Goal: Task Accomplishment & Management: Complete application form

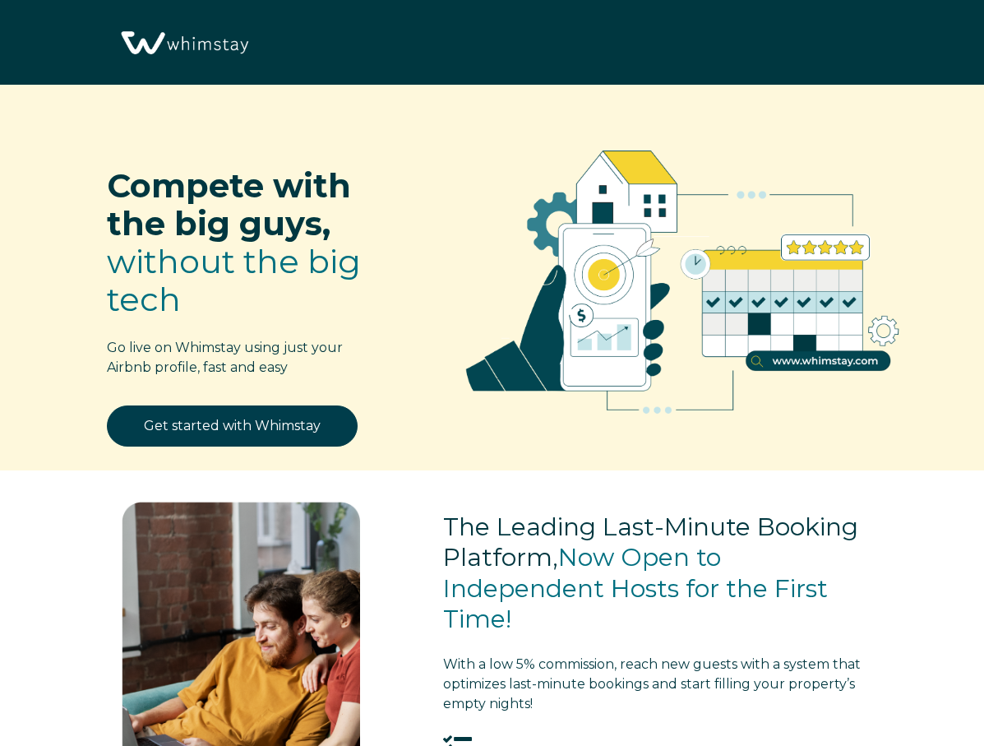
select select "US"
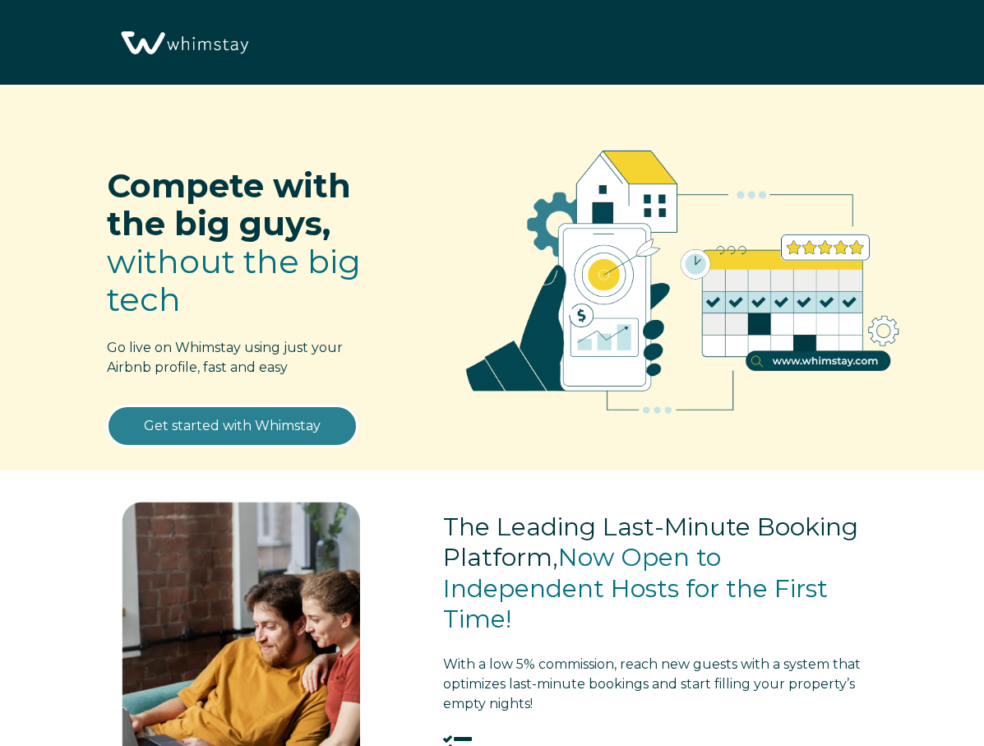
click at [270, 428] on link "Get started with Whimstay" at bounding box center [232, 425] width 251 height 41
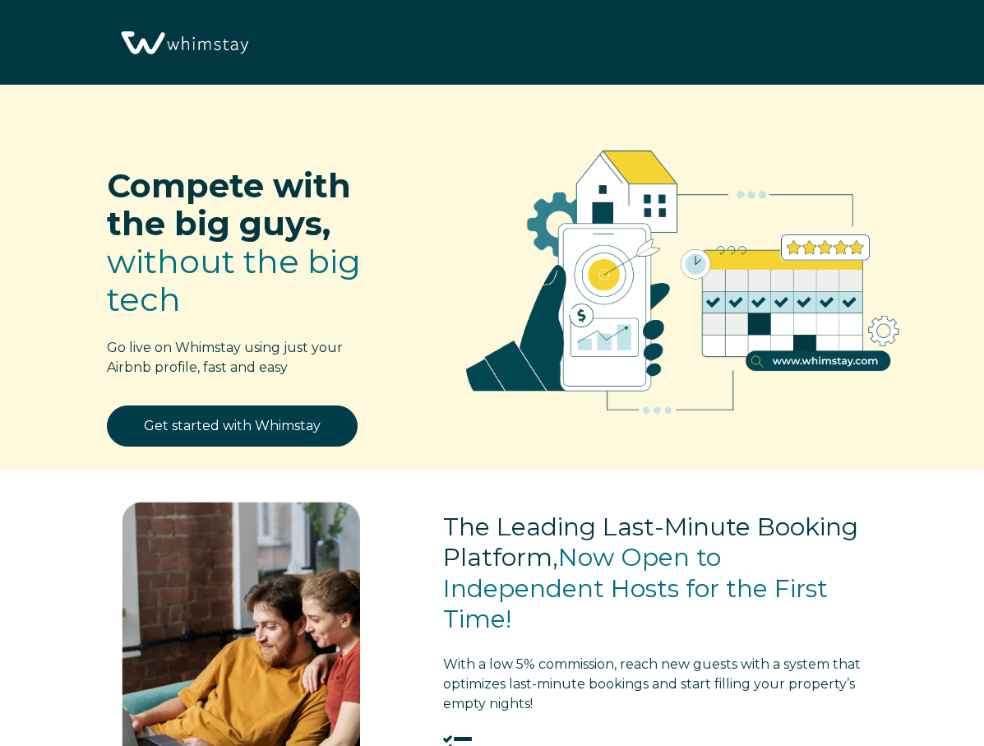
scroll to position [1915, 0]
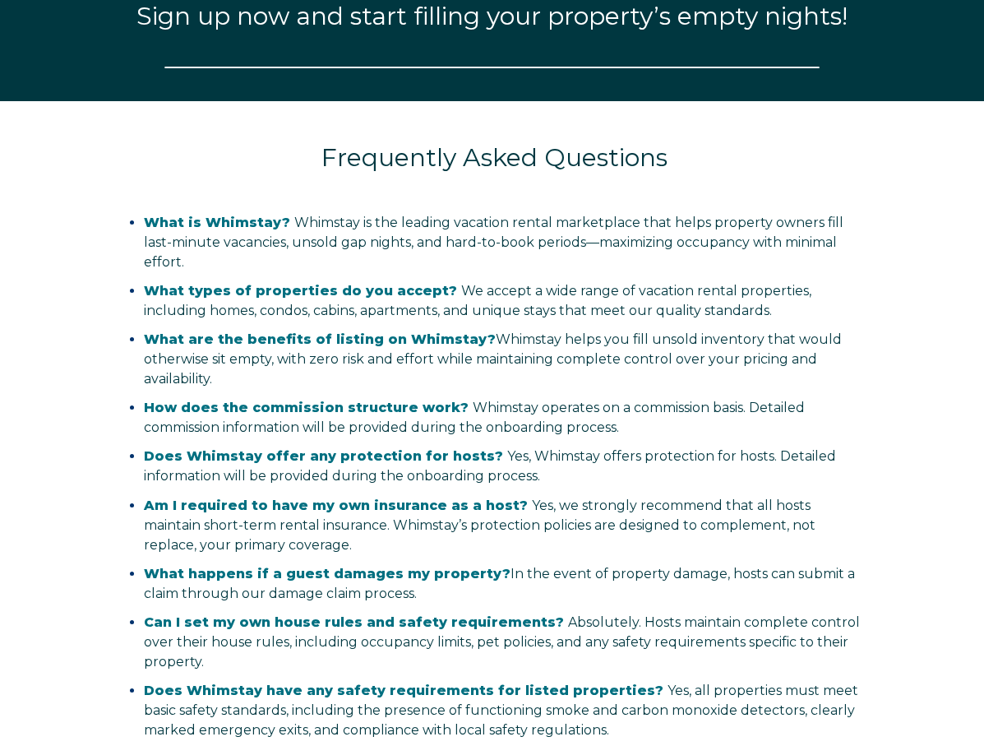
select select "US"
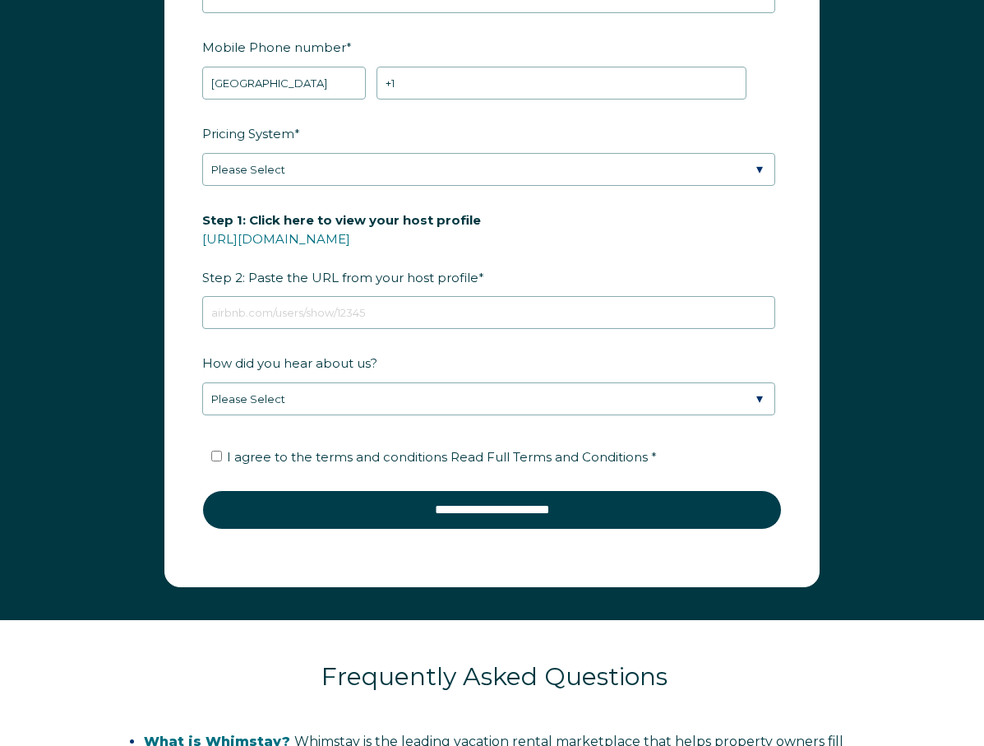
scroll to position [2162, 0]
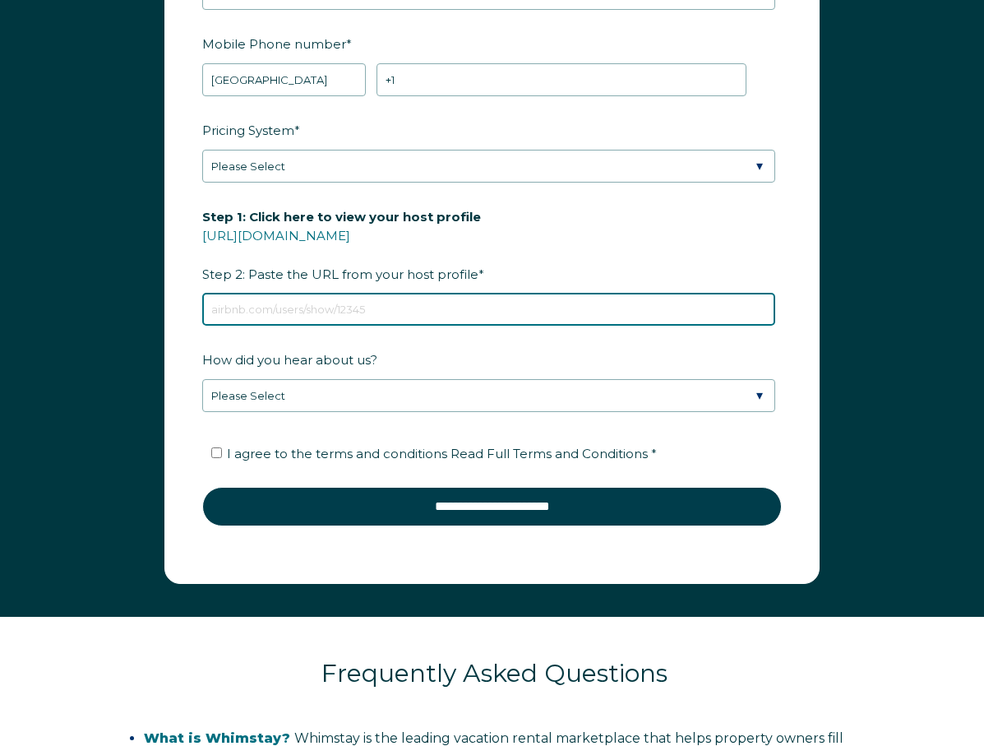
click at [367, 302] on input "Step 1: Click here to view your host profile https://www.airbnb.com/users/show/…" at bounding box center [488, 309] width 573 height 33
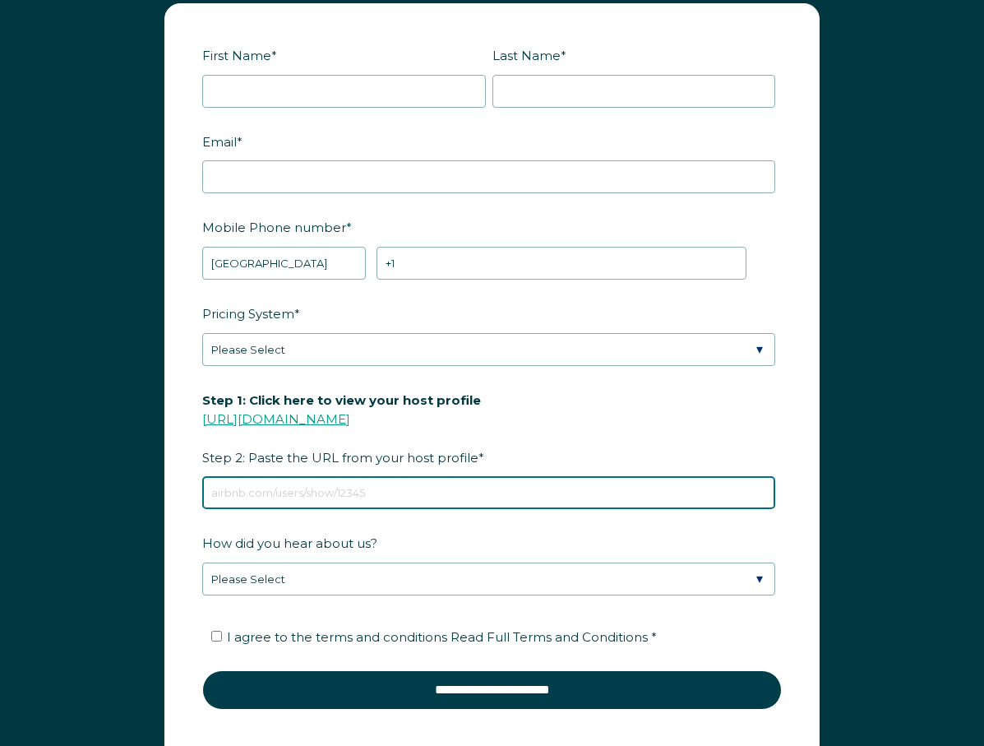
scroll to position [1984, 0]
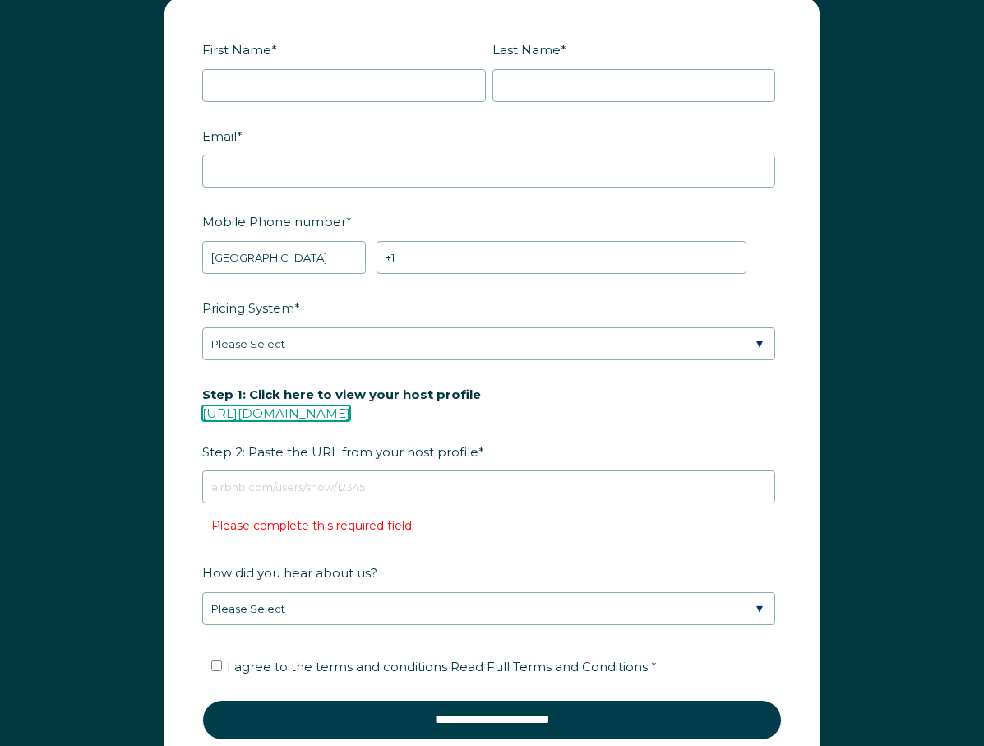
click at [350, 409] on link "https://www.airbnb.com/users/show/" at bounding box center [276, 413] width 148 height 16
click at [331, 409] on link "https://www.airbnb.com/users/show/" at bounding box center [276, 413] width 148 height 16
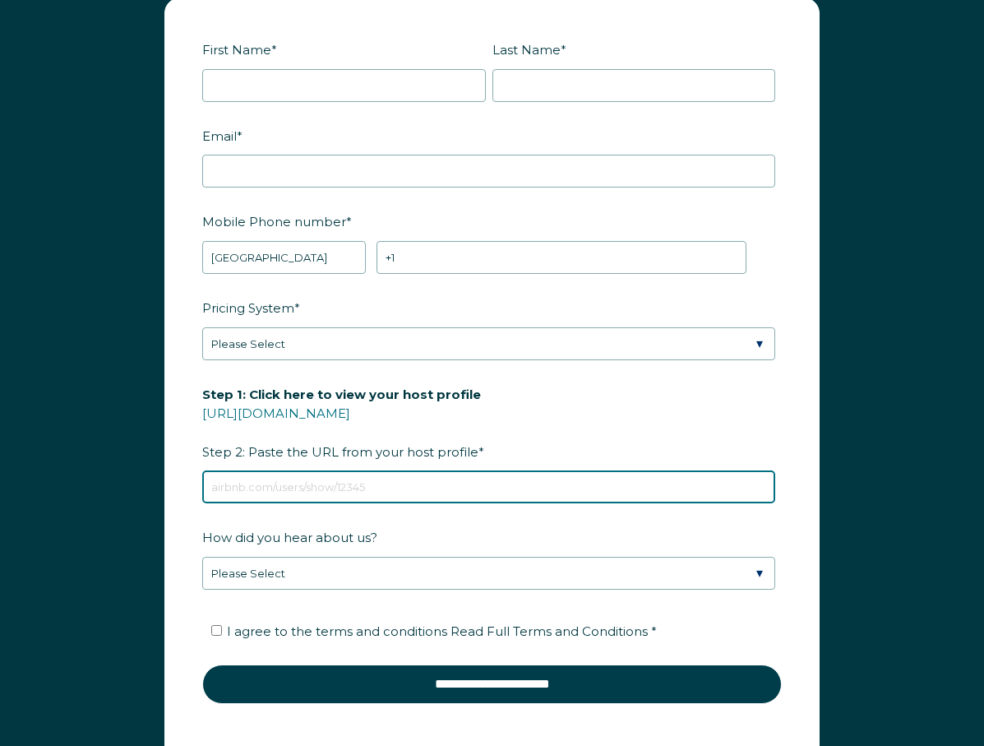
click at [329, 476] on input "Step 1: Click here to view your host profile https://www.airbnb.com/users/show/…" at bounding box center [488, 486] width 573 height 33
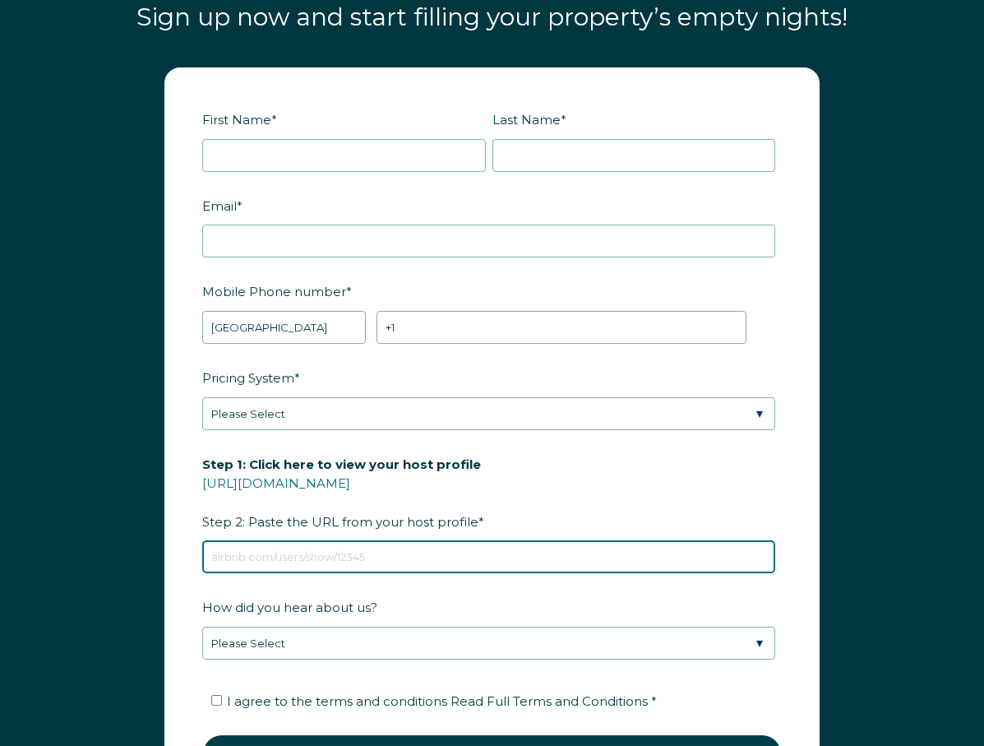
scroll to position [1910, 0]
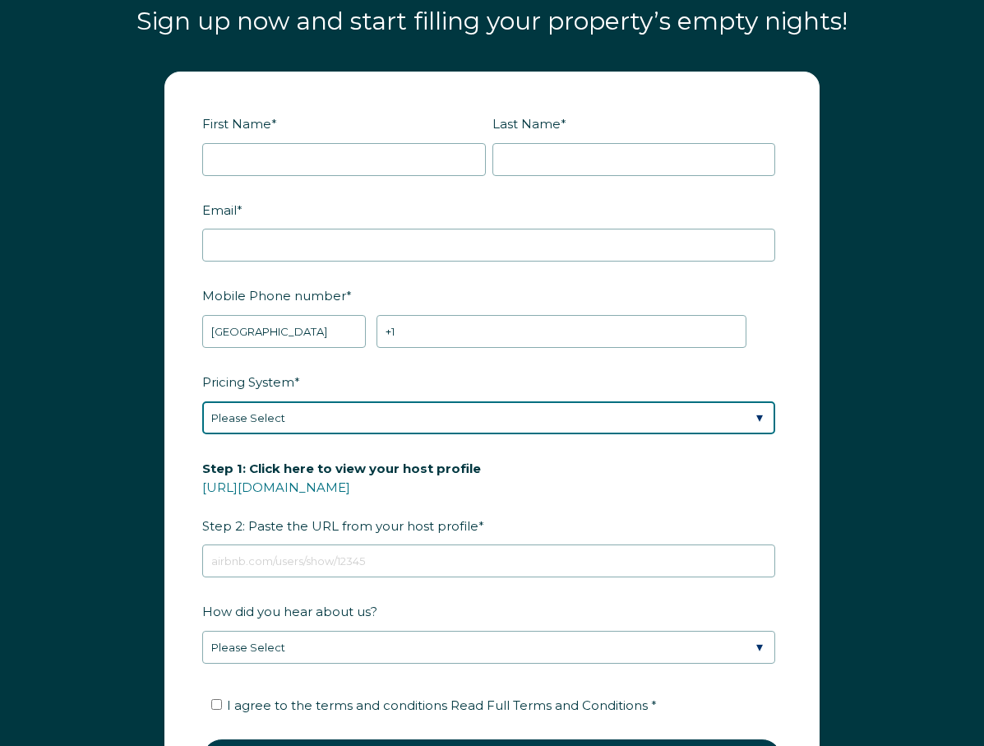
click at [307, 423] on select "Please Select Manual Airbnb Smart Pricing PriceLabs Wheelhouse Beyond Pricing 3…" at bounding box center [488, 417] width 573 height 33
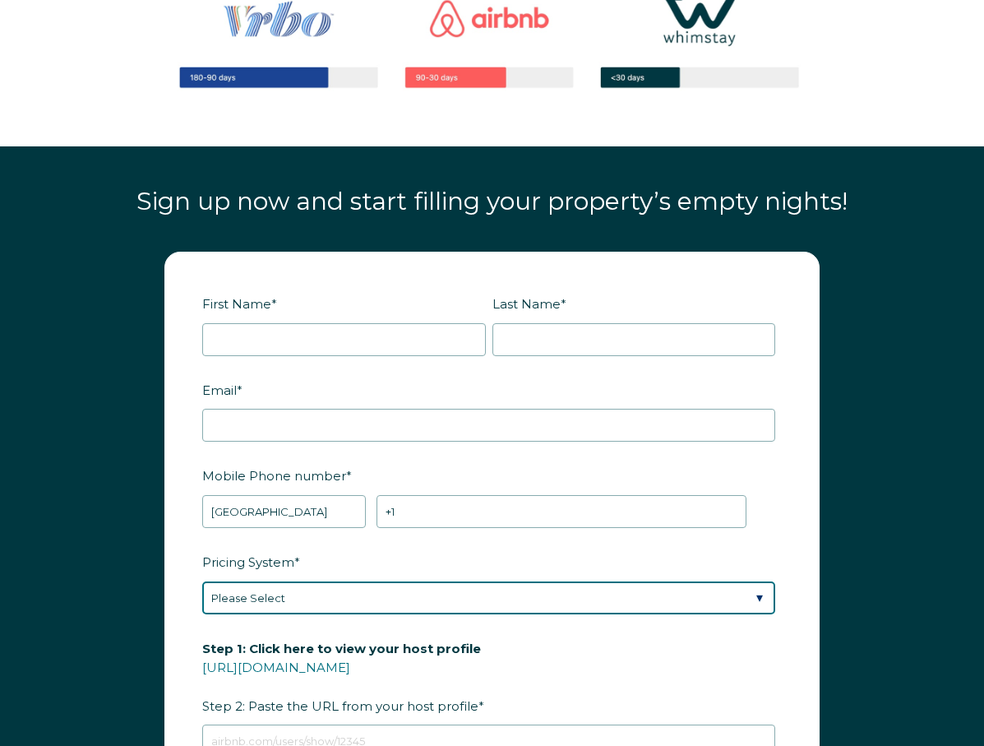
scroll to position [1757, 0]
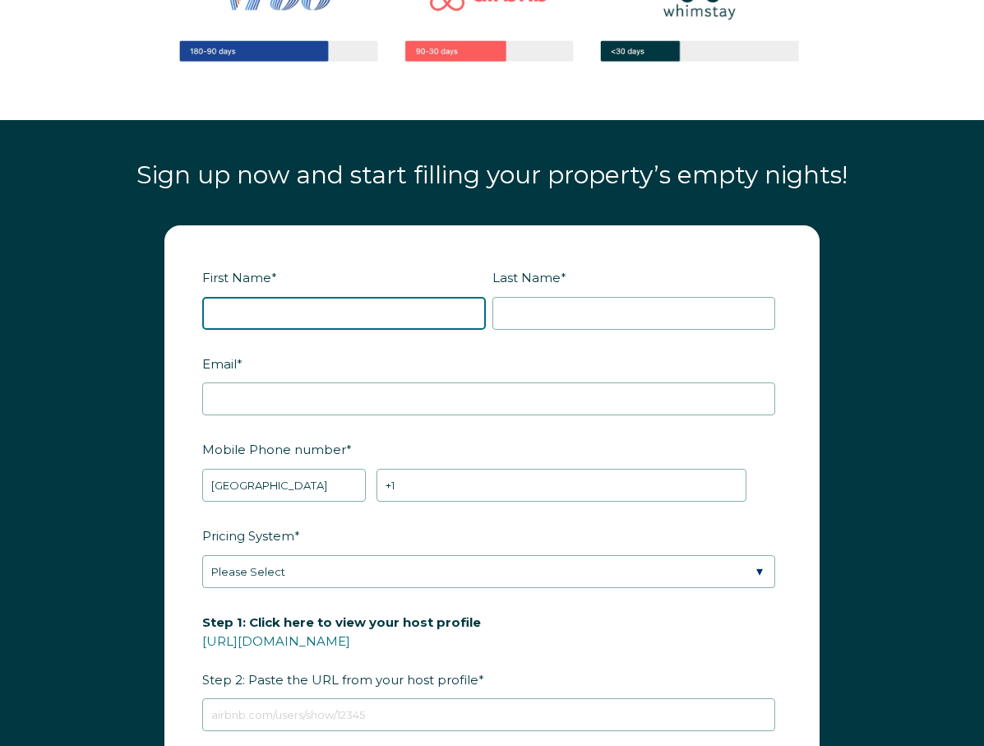
click at [315, 310] on input "First Name *" at bounding box center [344, 313] width 284 height 33
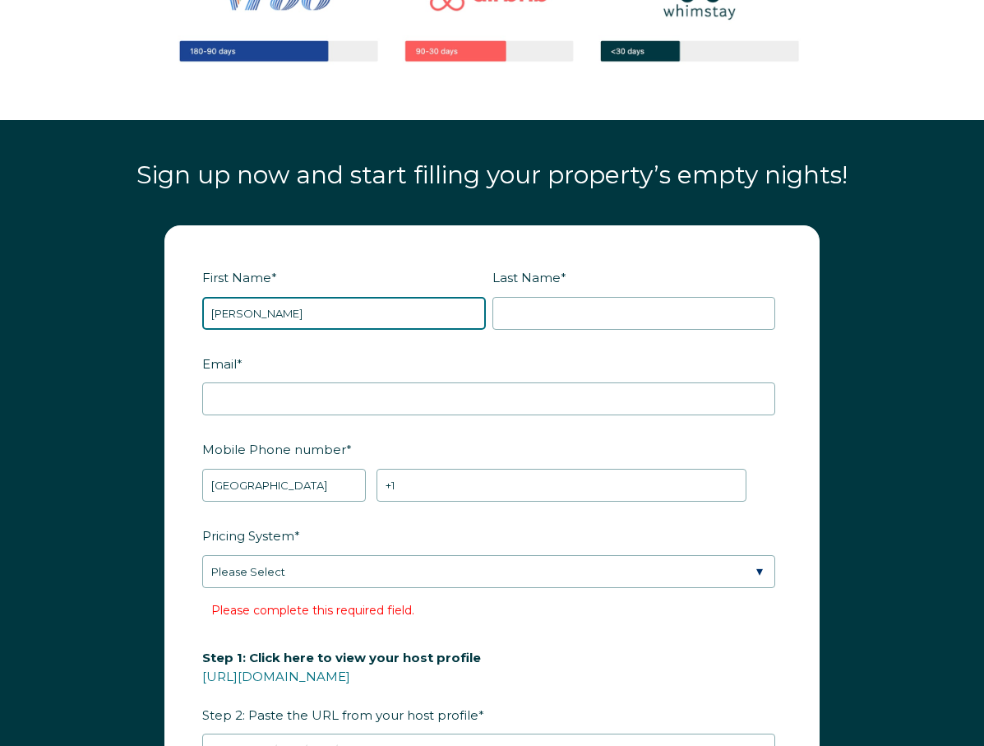
type input "oliver"
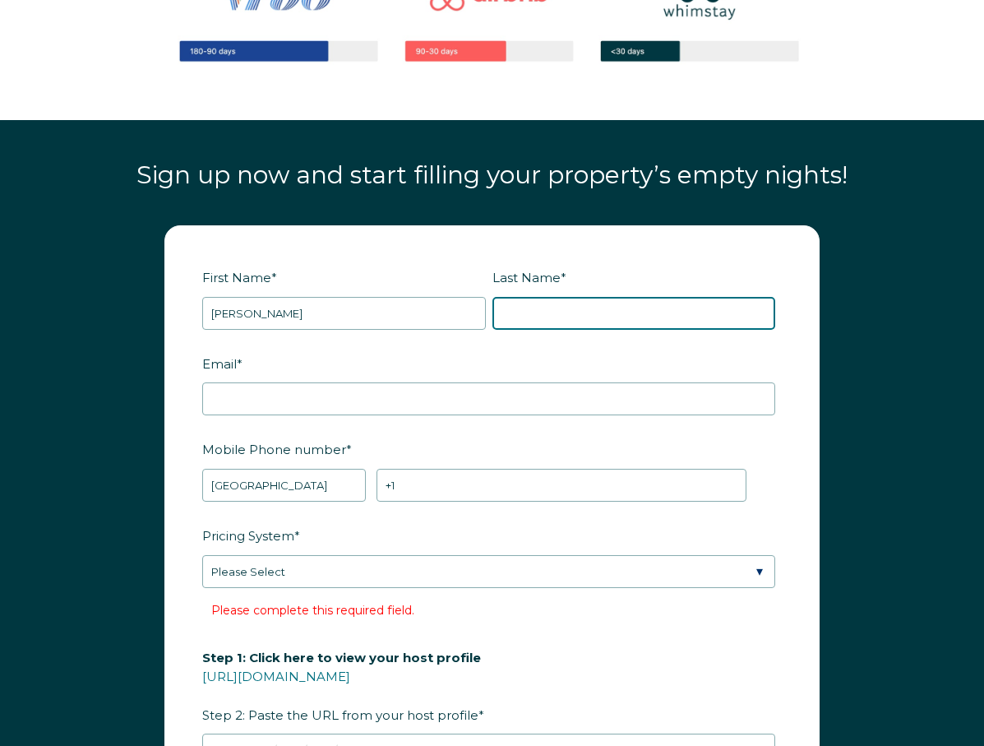
click at [553, 307] on input "Last Name *" at bounding box center [634, 313] width 284 height 33
type input "oden"
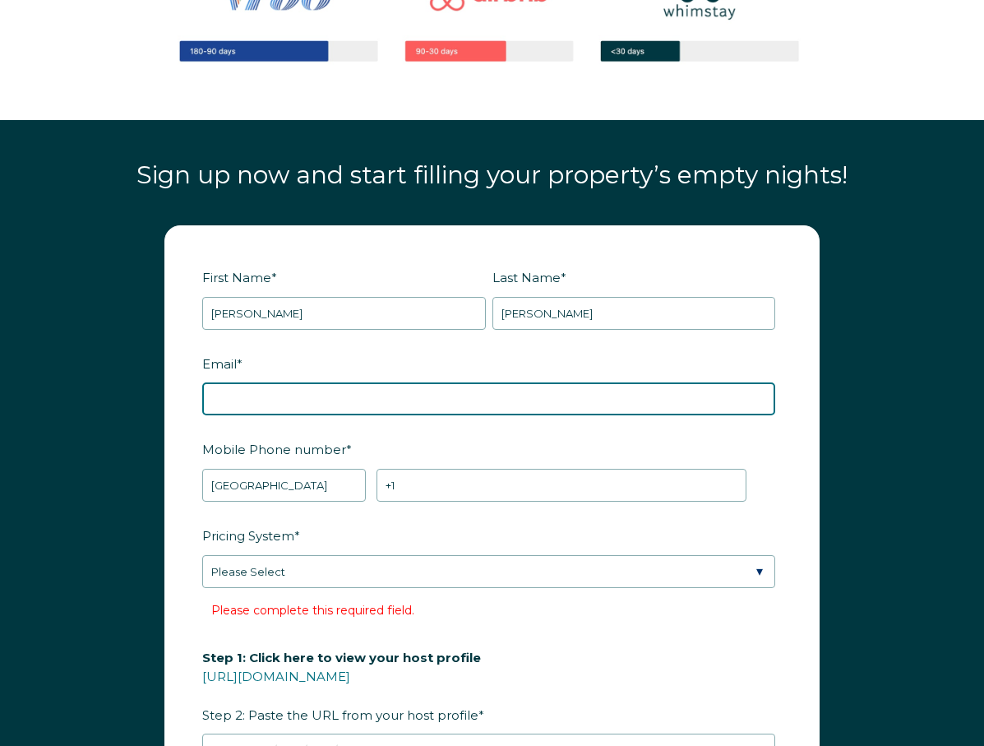
click at [403, 397] on input "Email *" at bounding box center [488, 398] width 573 height 33
type input "beyondvacationscharlotte@gmail.com"
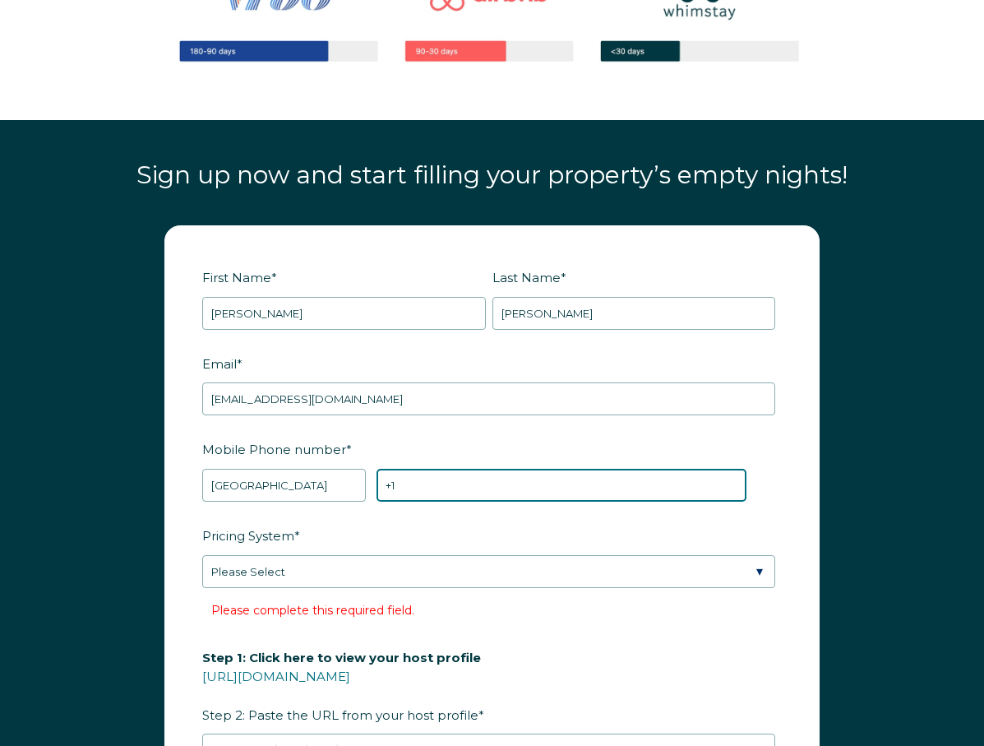
click at [441, 489] on input "+1" at bounding box center [561, 485] width 370 height 33
type input "+1 6785457772"
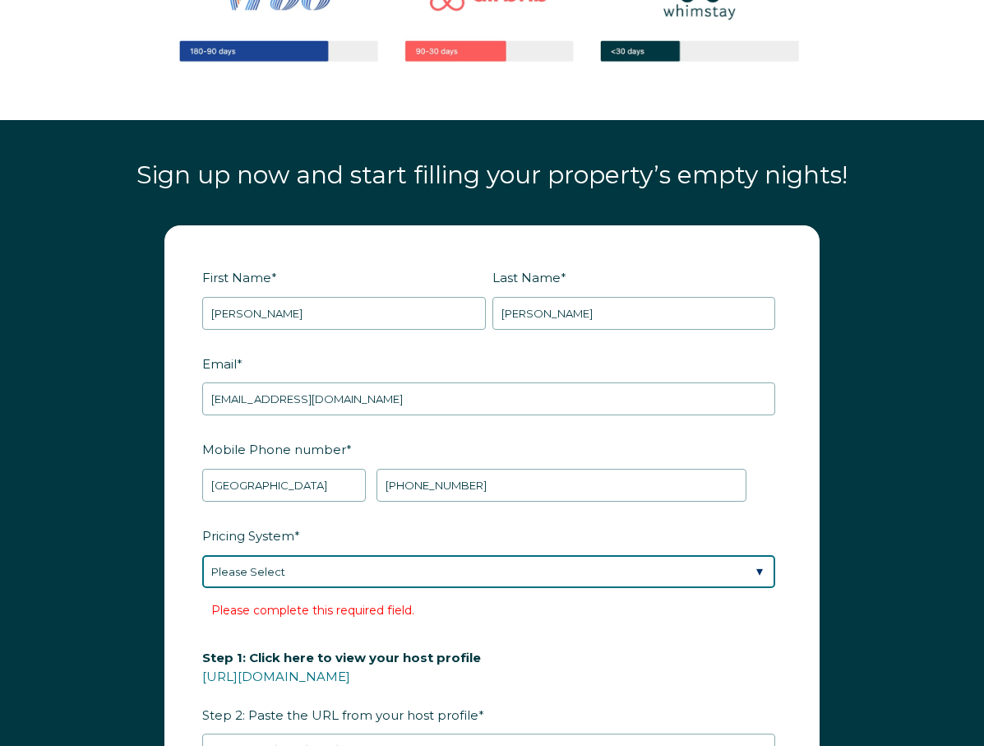
click at [364, 576] on select "Please Select Manual Airbnb Smart Pricing PriceLabs Wheelhouse Beyond Pricing 3…" at bounding box center [488, 571] width 573 height 33
select select "PriceLabs"
click at [202, 555] on select "Please Select Manual Airbnb Smart Pricing PriceLabs Wheelhouse Beyond Pricing 3…" at bounding box center [488, 571] width 573 height 33
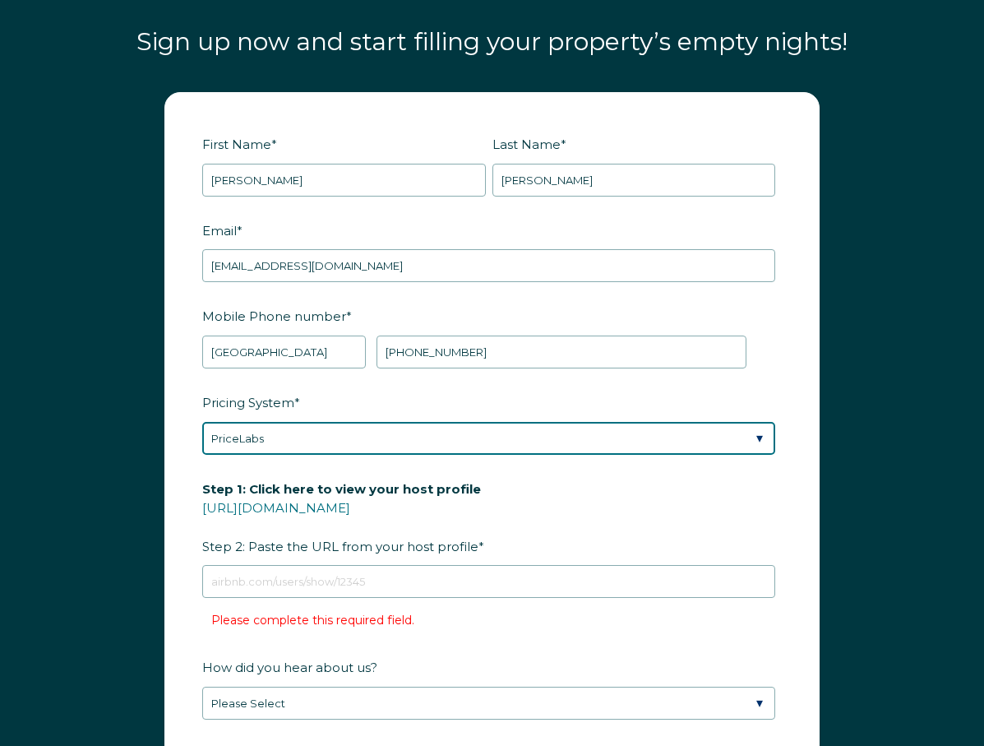
scroll to position [1891, 0]
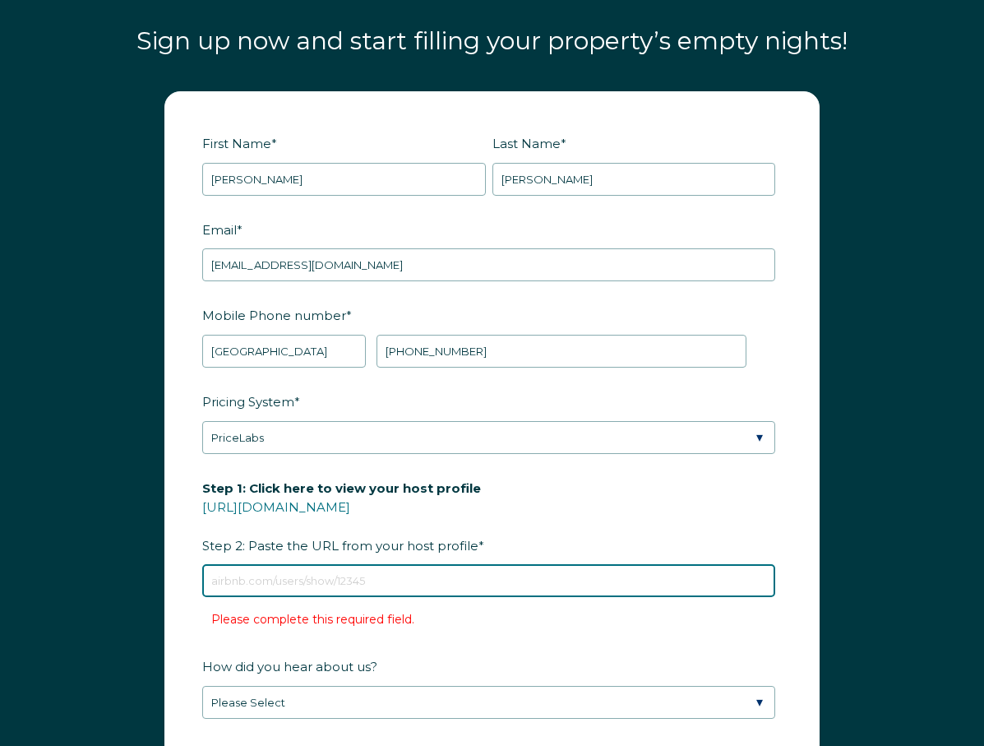
click at [341, 567] on input "Step 1: Click here to view your host profile https://www.airbnb.com/users/show/…" at bounding box center [488, 580] width 573 height 33
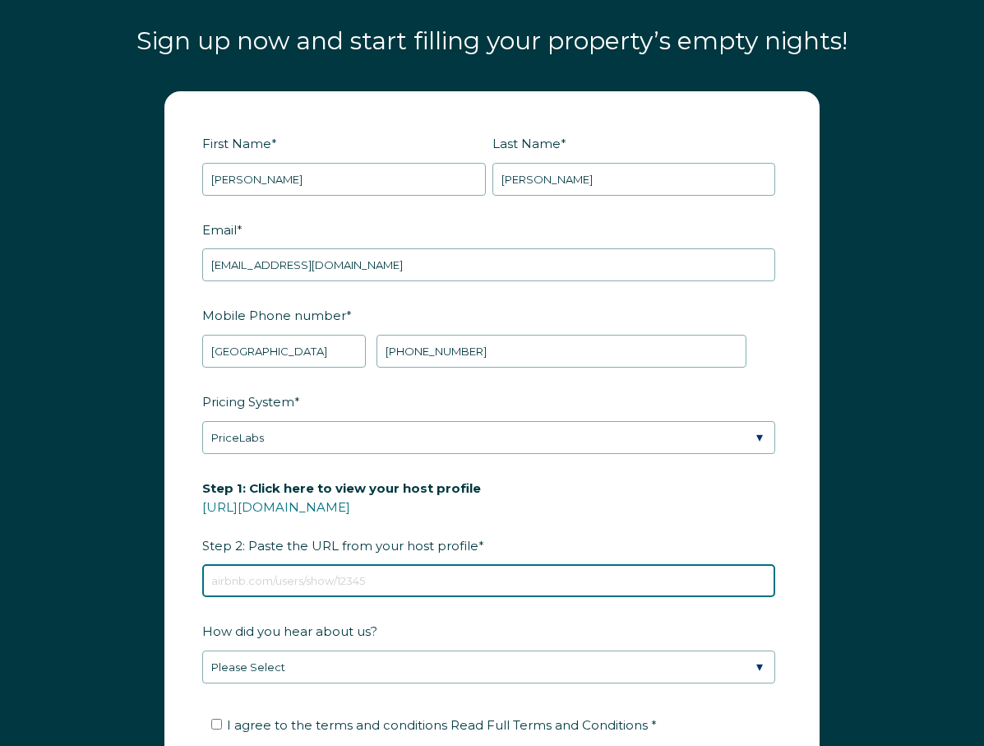
scroll to position [1972, 0]
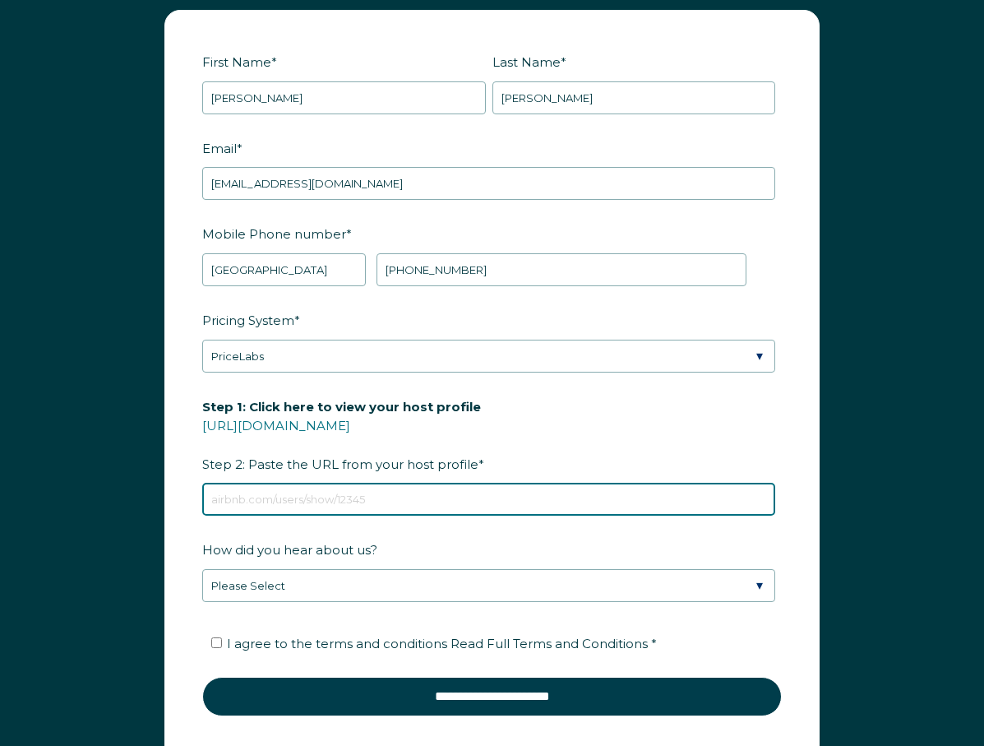
click at [366, 496] on input "Step 1: Click here to view your host profile https://www.airbnb.com/users/show/…" at bounding box center [488, 499] width 573 height 33
paste input "https://www.airbnb.com/users/show/183756767"
type input "https://www.airbnb.com/users/show/183756767"
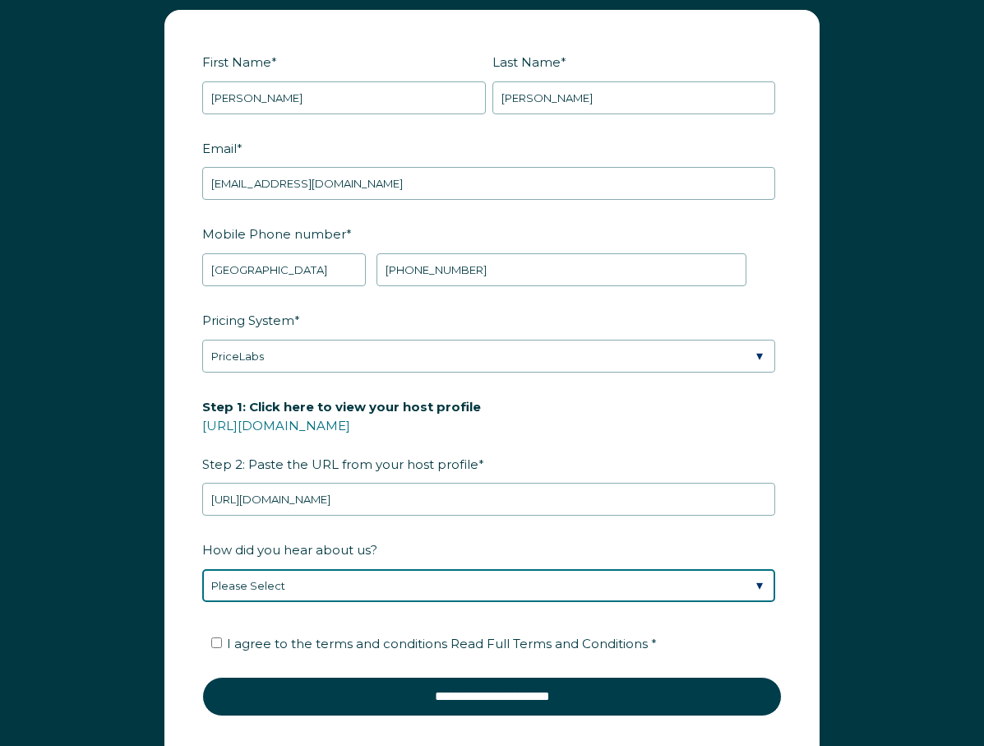
click at [335, 575] on select "Please Select Found Whimstay through a Google search Spoke to a Whimstay salesp…" at bounding box center [488, 585] width 573 height 33
select select "Google Search"
click at [202, 569] on select "Please Select Found Whimstay through a Google search Spoke to a Whimstay salesp…" at bounding box center [488, 585] width 573 height 33
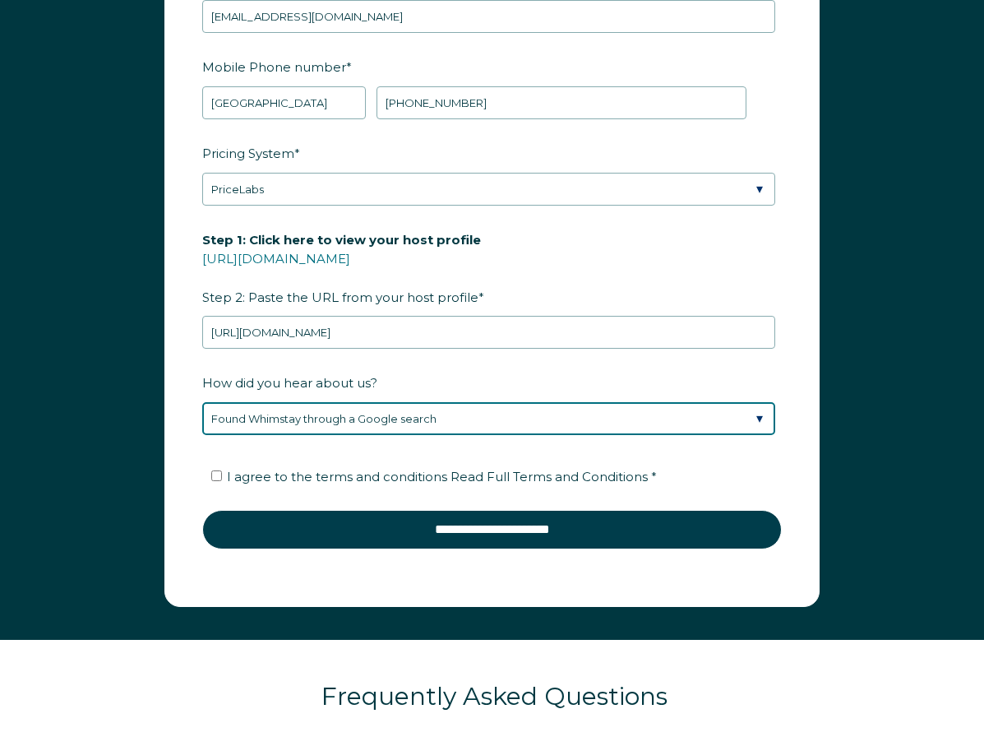
scroll to position [2150, 0]
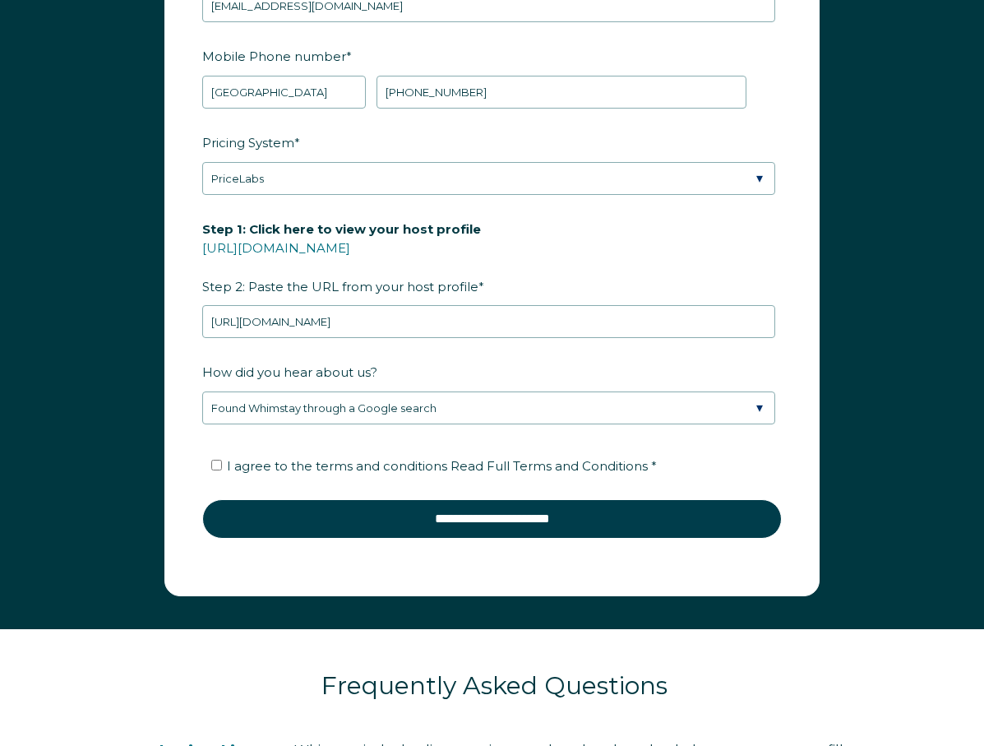
click at [257, 469] on span "I agree to the terms and conditions Read Full Terms and Conditions *" at bounding box center [442, 466] width 430 height 16
click at [222, 469] on input "I agree to the terms and conditions Read Full Terms and Conditions *" at bounding box center [216, 464] width 11 height 11
checkbox input "true"
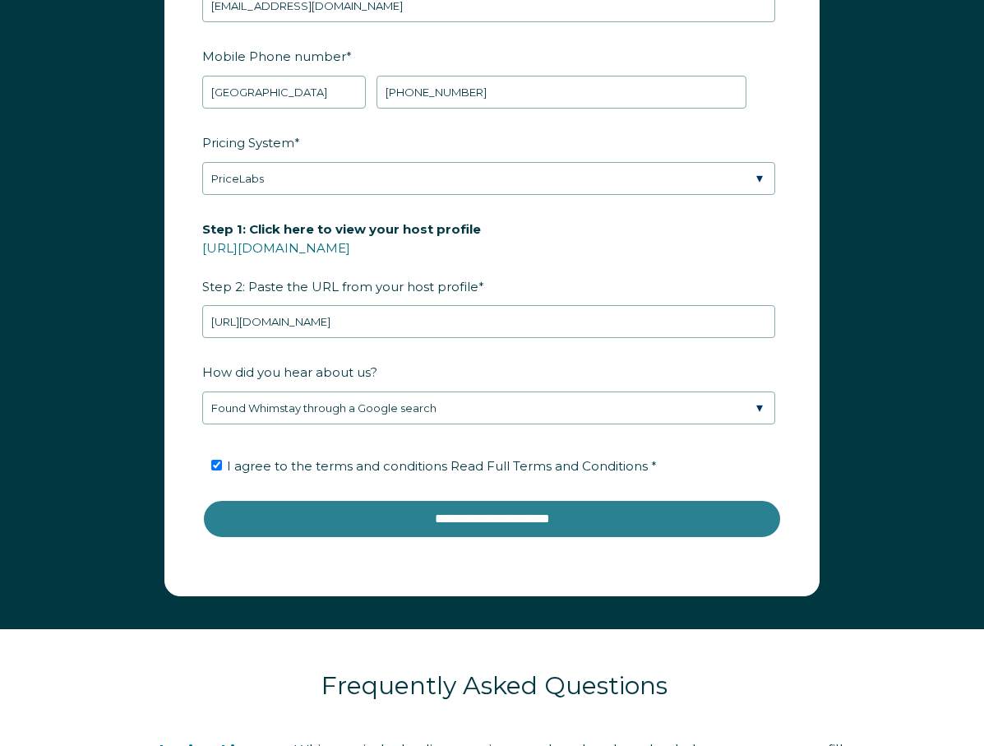
click at [316, 509] on input "**********" at bounding box center [492, 518] width 580 height 39
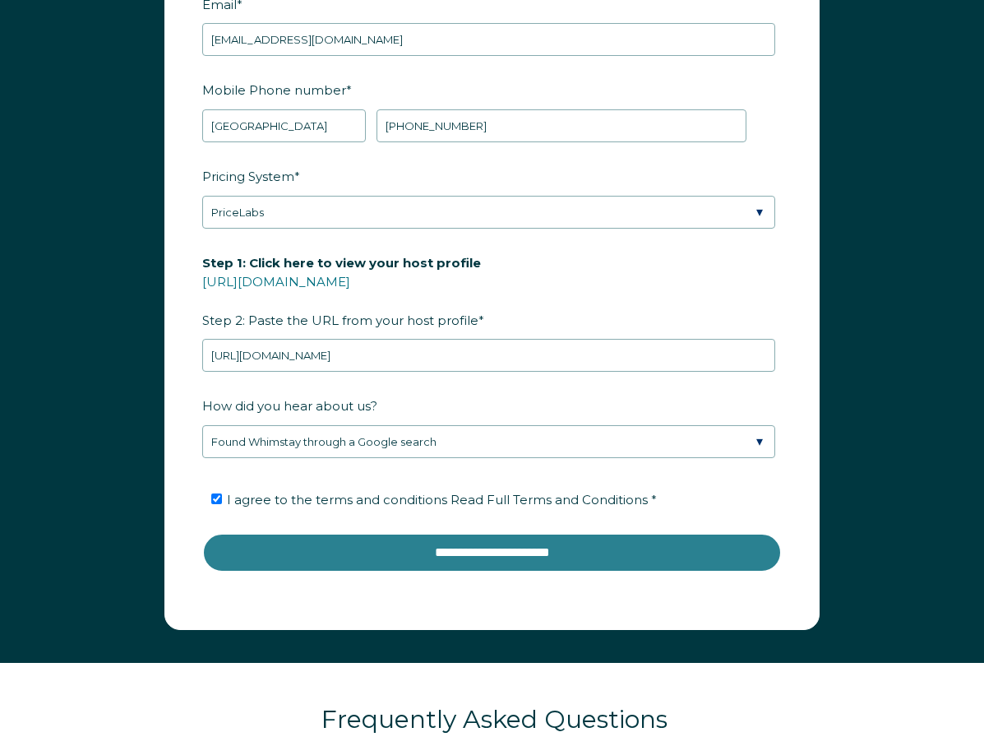
scroll to position [2158, 0]
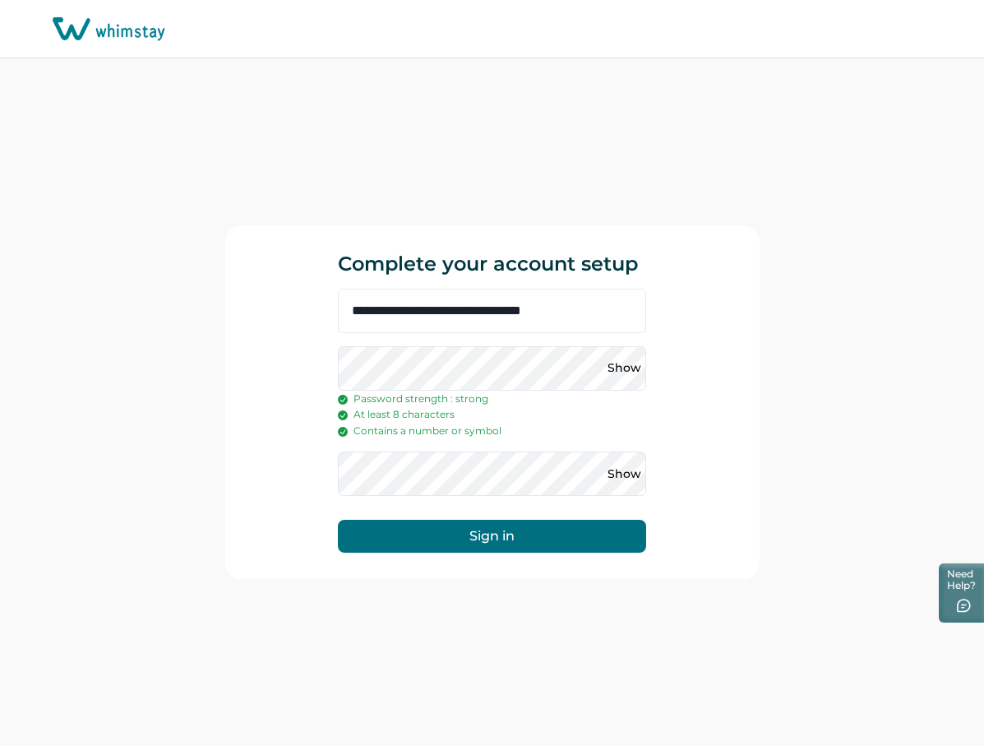
click at [338, 519] on button "Sign in" at bounding box center [492, 535] width 308 height 33
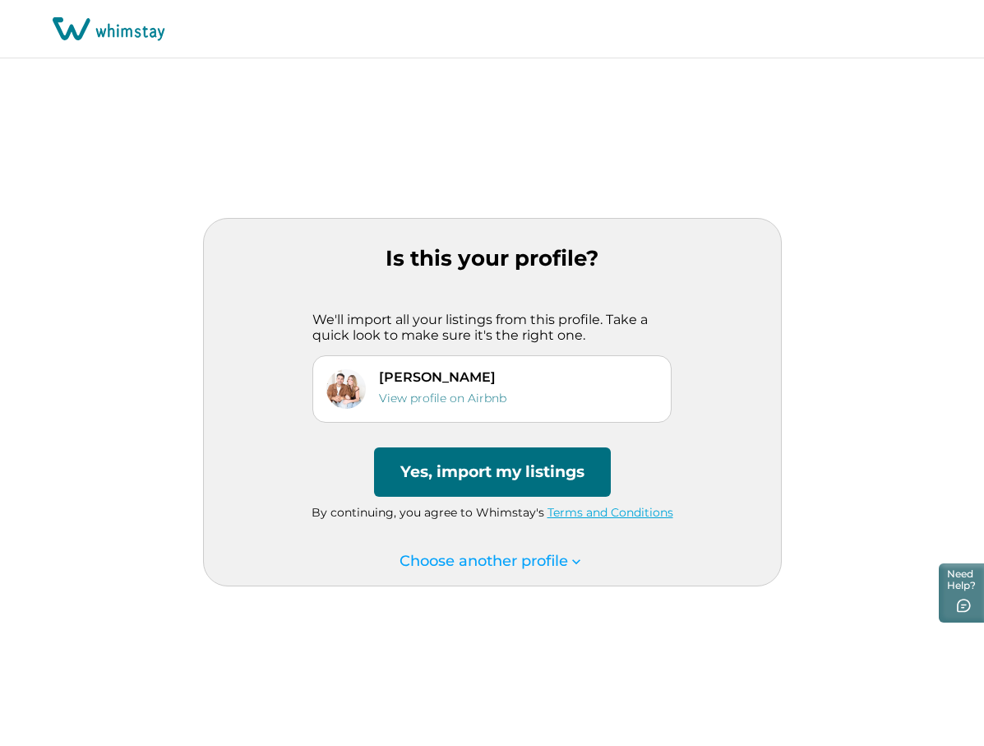
click at [490, 464] on button "Yes, import my listings" at bounding box center [492, 471] width 237 height 49
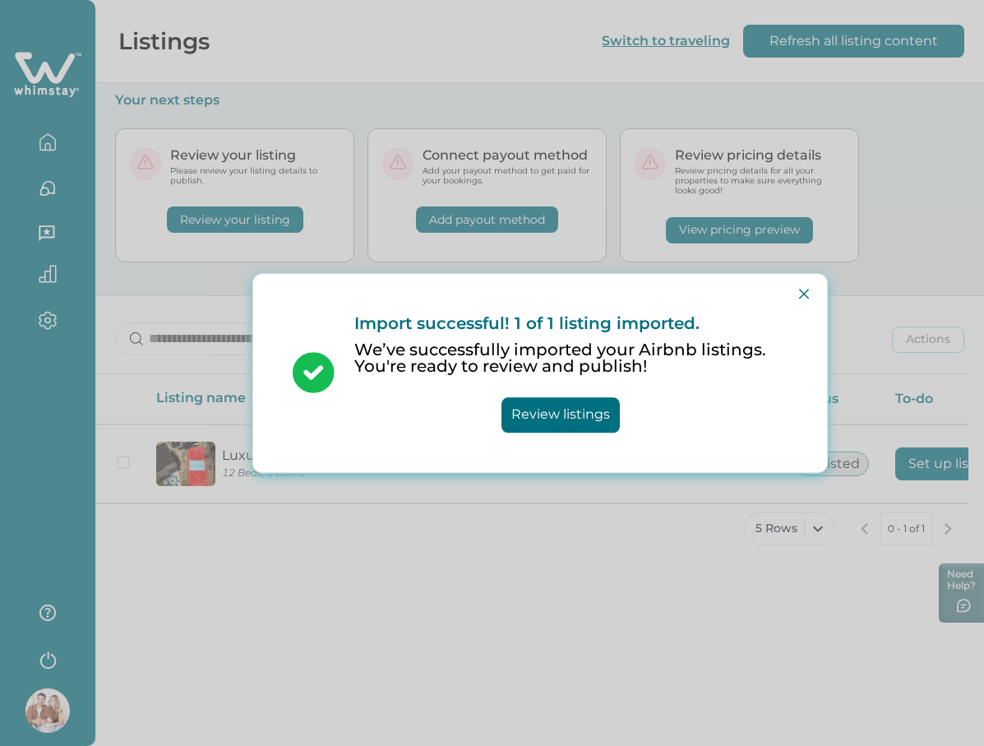
click at [545, 416] on button "Review listings" at bounding box center [560, 414] width 118 height 35
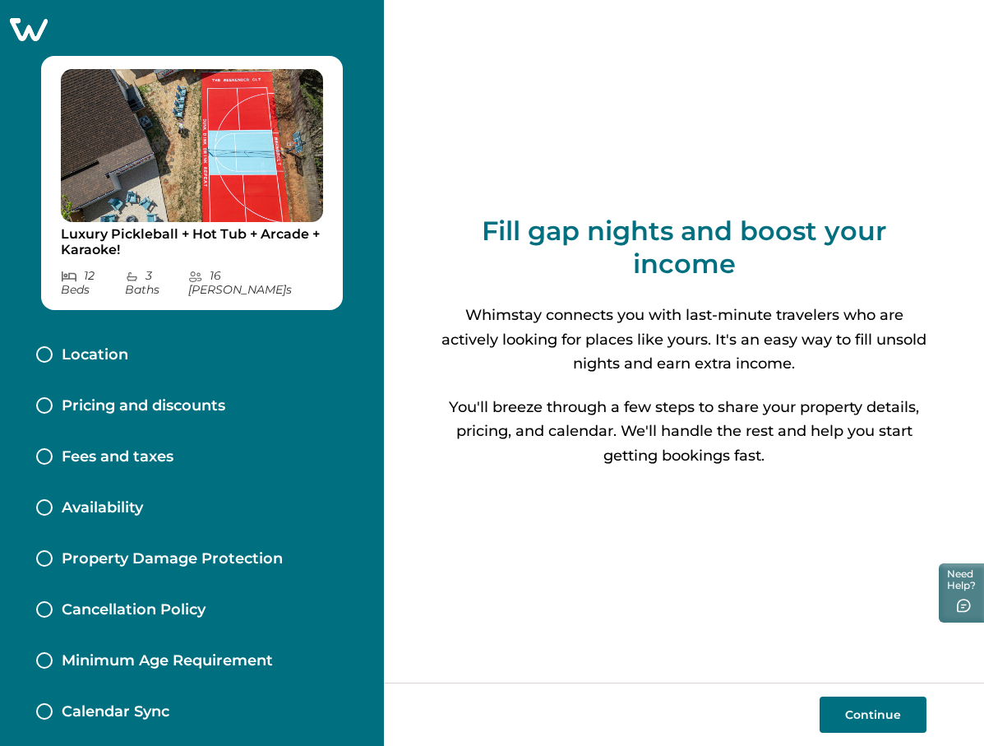
click at [852, 709] on button "Continue" at bounding box center [873, 714] width 107 height 36
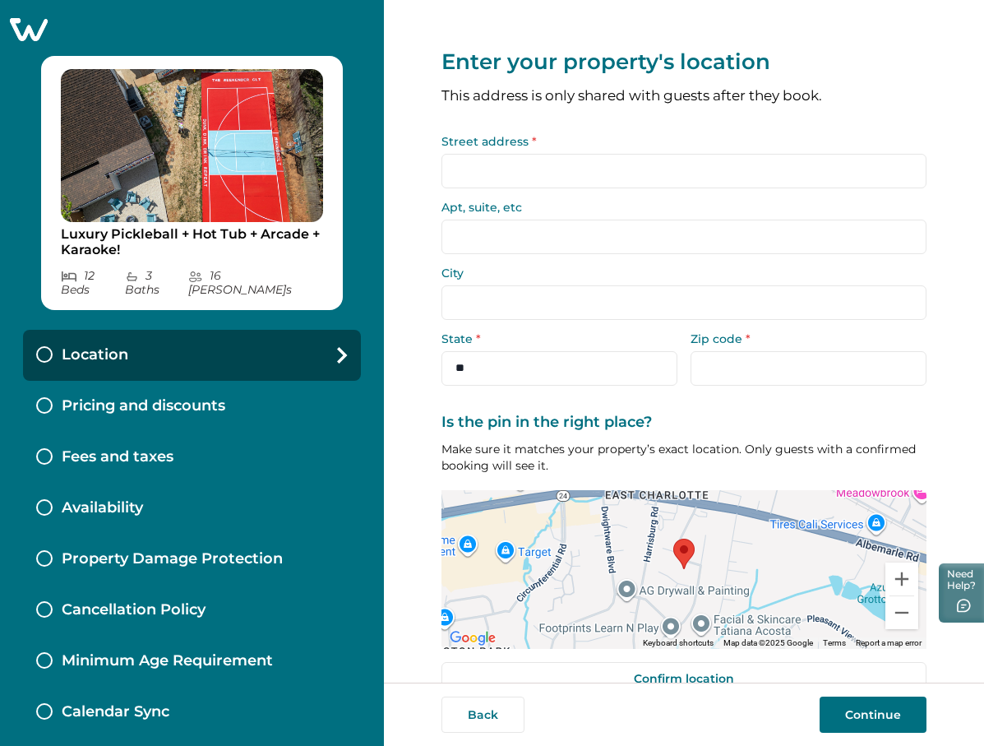
click at [630, 169] on input "Street address *" at bounding box center [683, 171] width 485 height 35
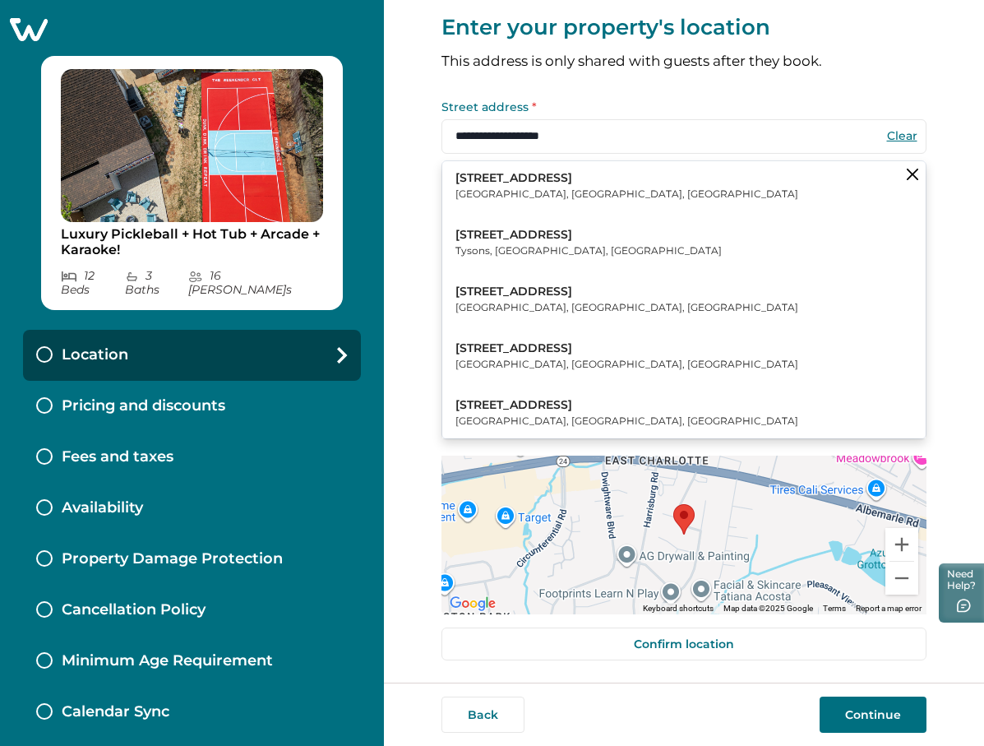
click at [507, 267] on button "[STREET_ADDRESS]" at bounding box center [683, 243] width 483 height 50
type input "**********"
type input "******"
select select "**"
type input "*****"
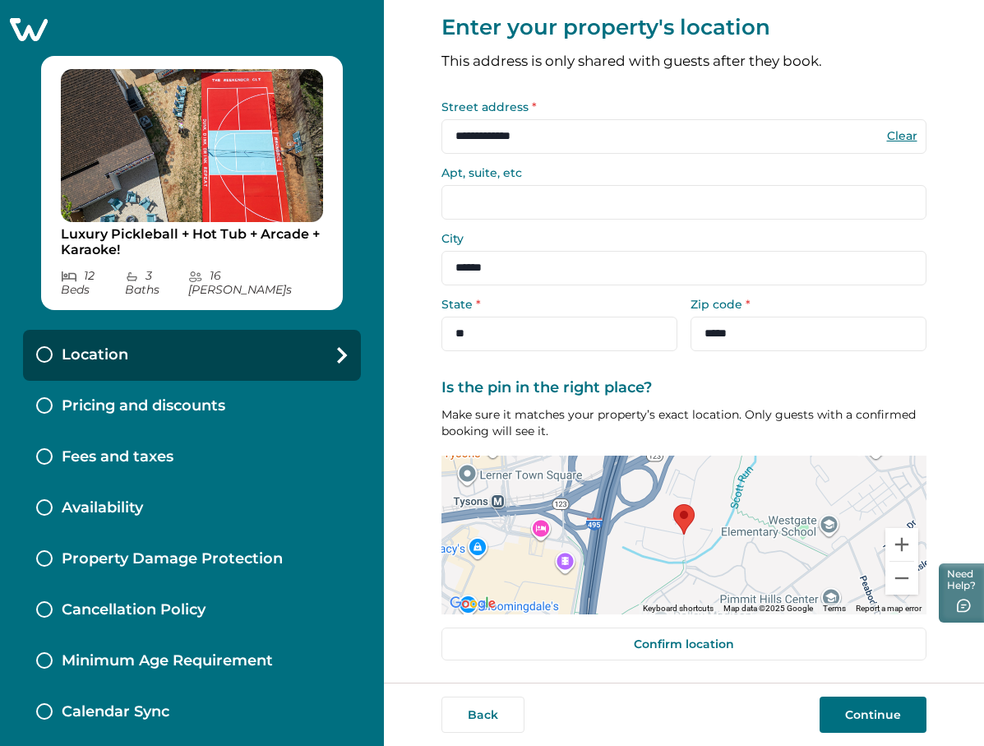
click at [560, 143] on input "**********" at bounding box center [683, 136] width 485 height 35
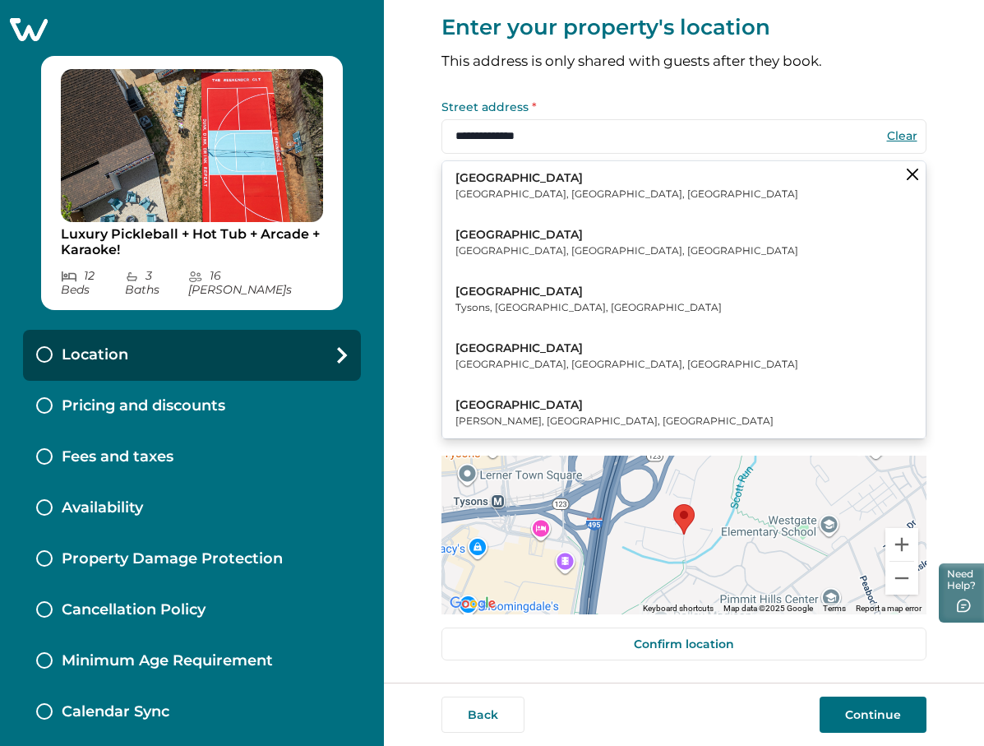
type input "**********"
click at [603, 67] on p "This address is only shared with guests after they book." at bounding box center [683, 61] width 485 height 14
click at [563, 146] on input "**********" at bounding box center [683, 136] width 485 height 35
click at [885, 141] on div "Clear" at bounding box center [901, 135] width 33 height 33
click at [894, 135] on button "Clear" at bounding box center [901, 135] width 33 height 15
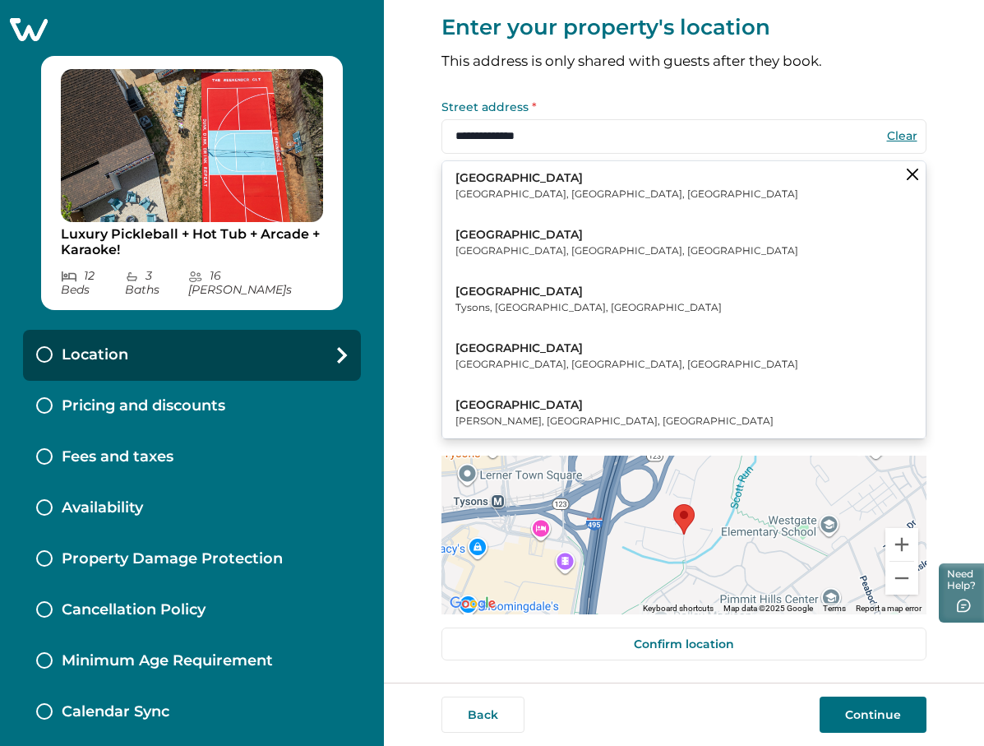
select select "**"
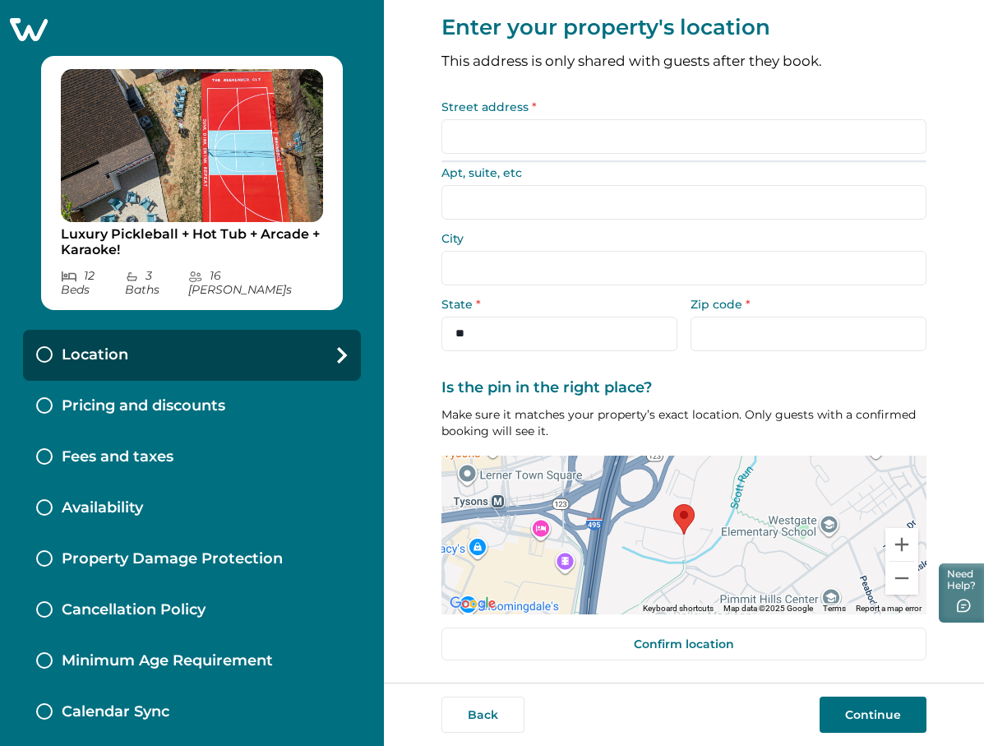
click at [788, 133] on input "Street address *" at bounding box center [683, 136] width 485 height 35
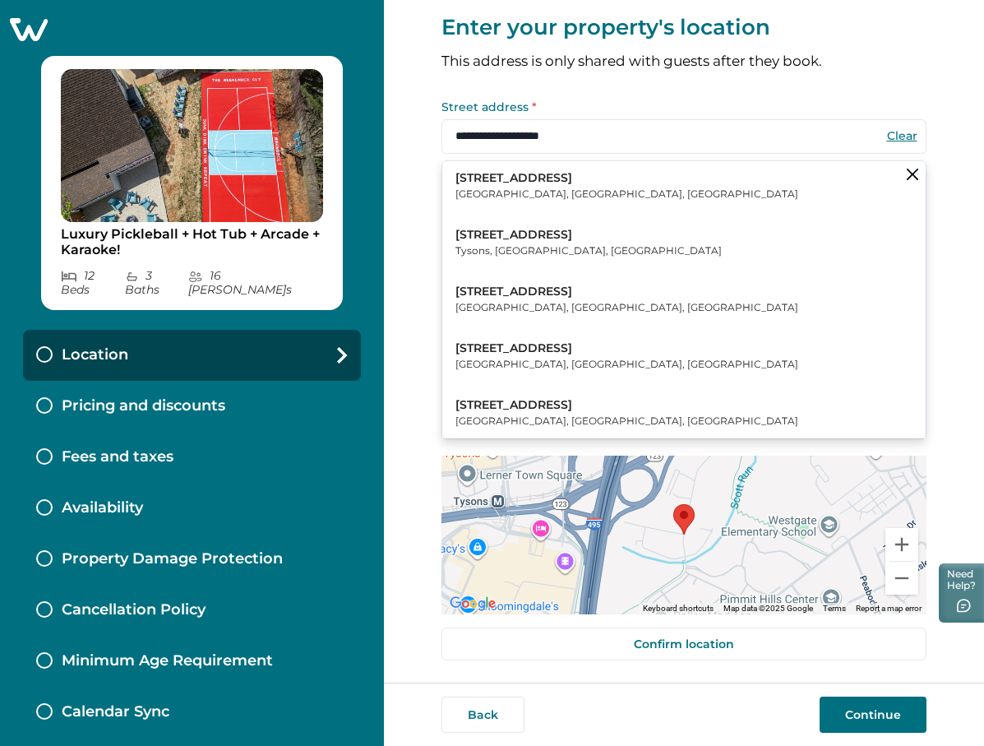
click at [571, 198] on p "[GEOGRAPHIC_DATA], [GEOGRAPHIC_DATA], [GEOGRAPHIC_DATA]" at bounding box center [626, 194] width 343 height 16
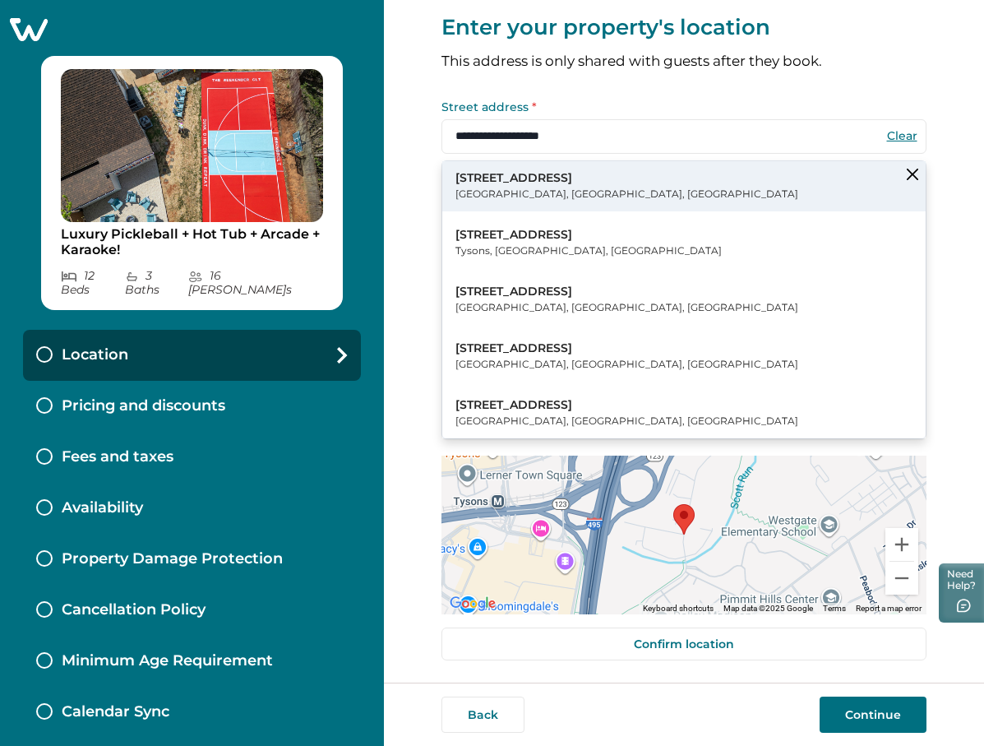
type input "**********"
type input "*********"
select select "**"
type input "*****"
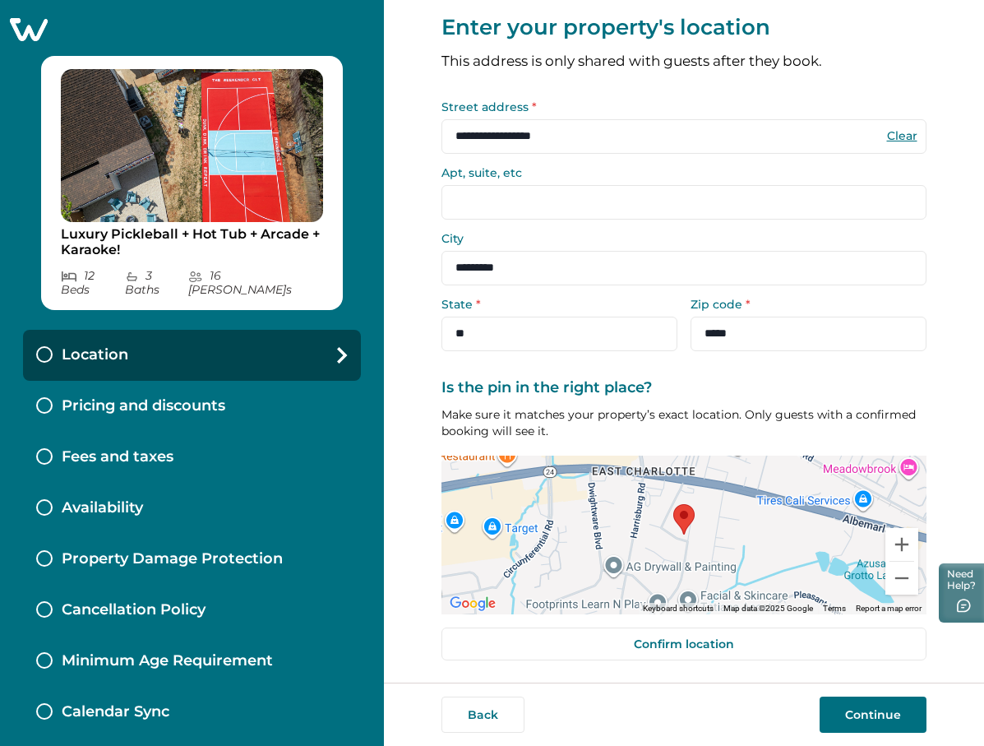
click at [851, 711] on button "Continue" at bounding box center [873, 714] width 107 height 36
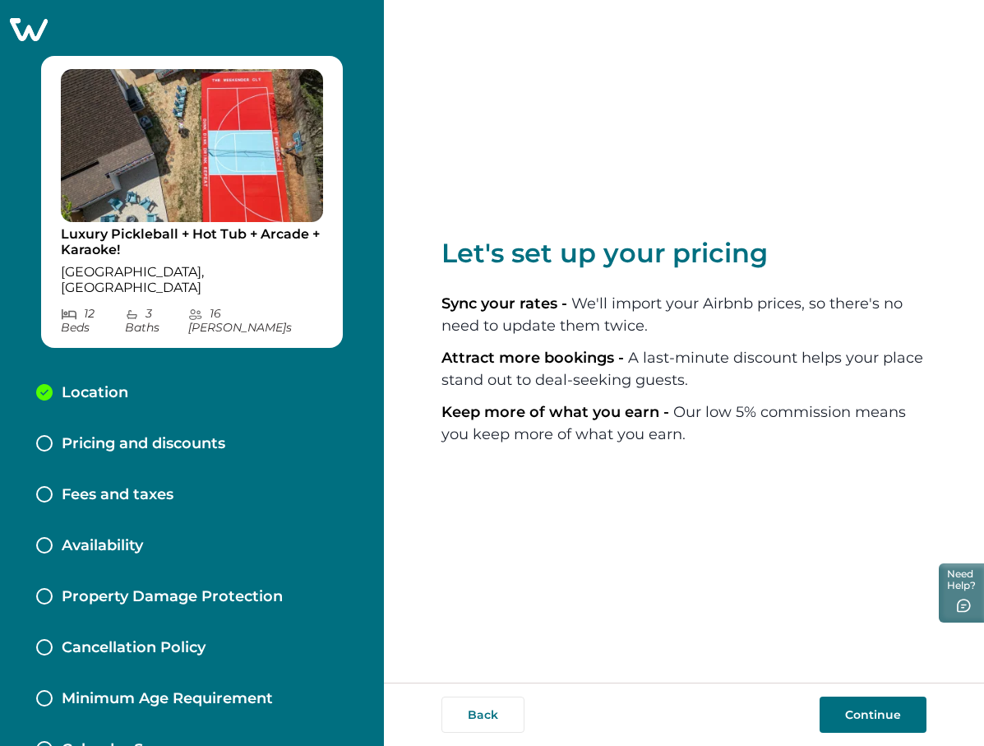
click at [854, 715] on button "Continue" at bounding box center [873, 714] width 107 height 36
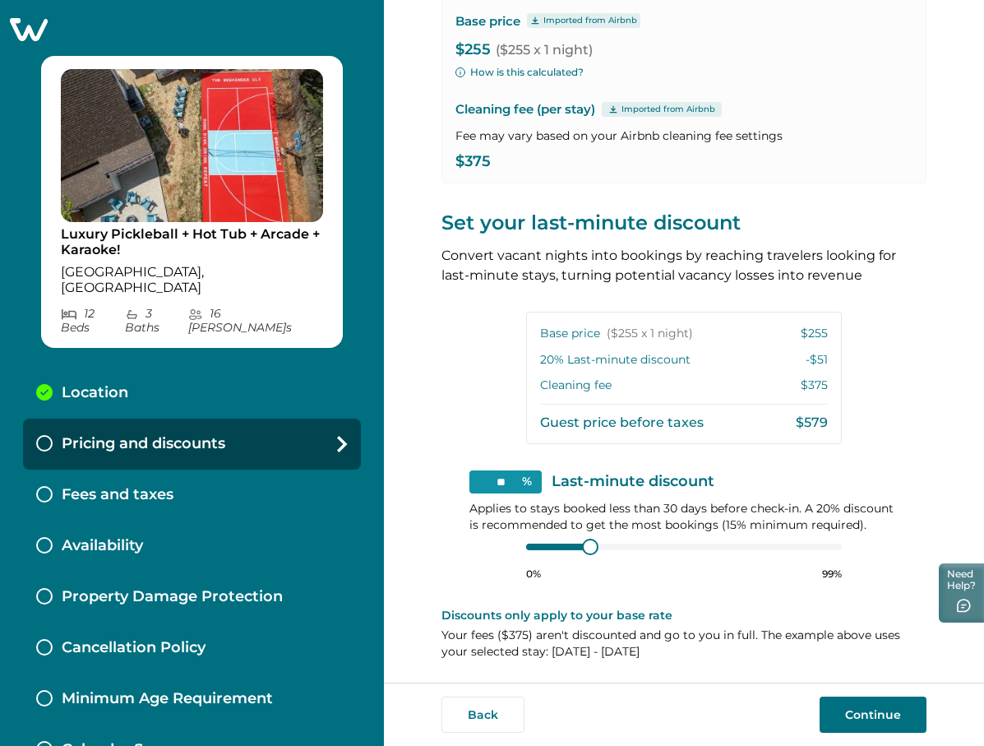
scroll to position [195, 0]
click at [495, 551] on div "** % Last-minute discount Applies to stays booked less than 30 days before chec…" at bounding box center [683, 525] width 429 height 110
type input "**"
click at [432, 529] on div "View your pricing We imported your pricing from Airbnb and picked the next avai…" at bounding box center [684, 341] width 600 height 682
click at [858, 711] on button "Continue" at bounding box center [873, 714] width 107 height 36
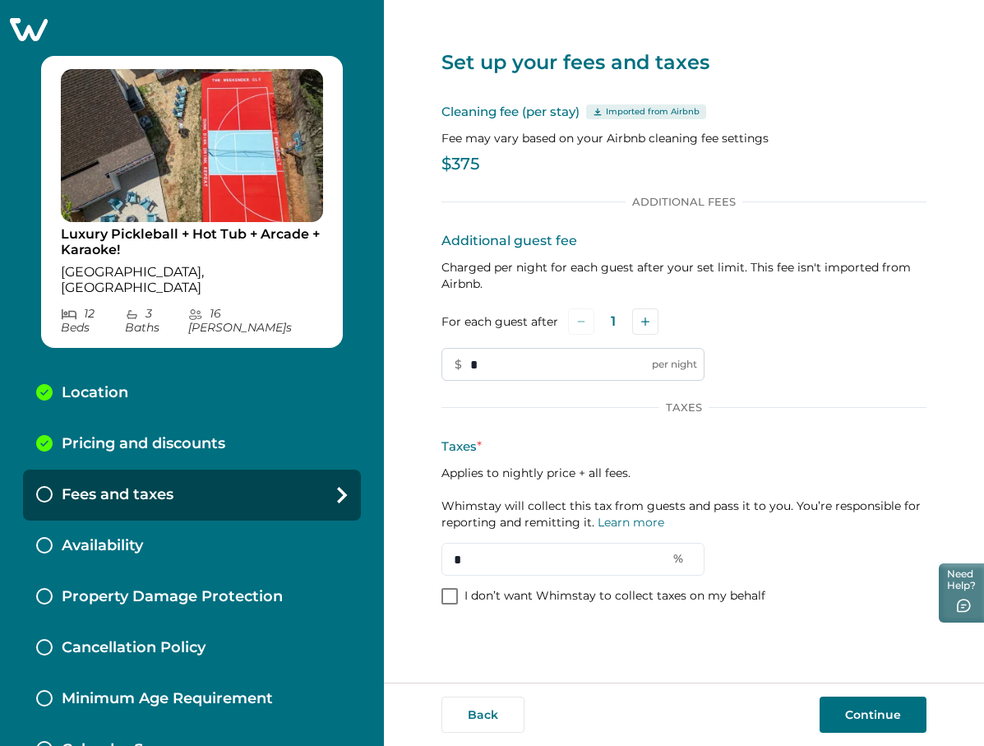
click at [584, 356] on input "*" at bounding box center [572, 364] width 263 height 33
click at [646, 326] on button "Add" at bounding box center [645, 321] width 26 height 26
click at [646, 326] on button "Add" at bounding box center [648, 321] width 26 height 26
click at [646, 326] on button "Add" at bounding box center [649, 321] width 26 height 26
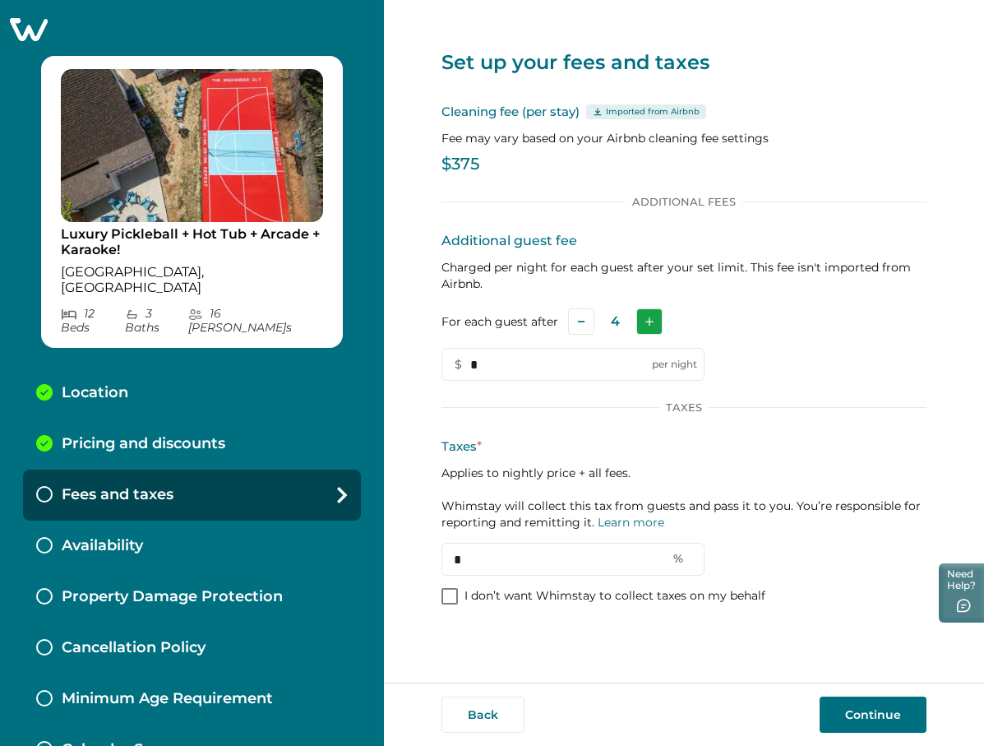
click at [646, 326] on button "Add" at bounding box center [649, 321] width 26 height 26
click at [646, 326] on button "Add" at bounding box center [648, 321] width 26 height 26
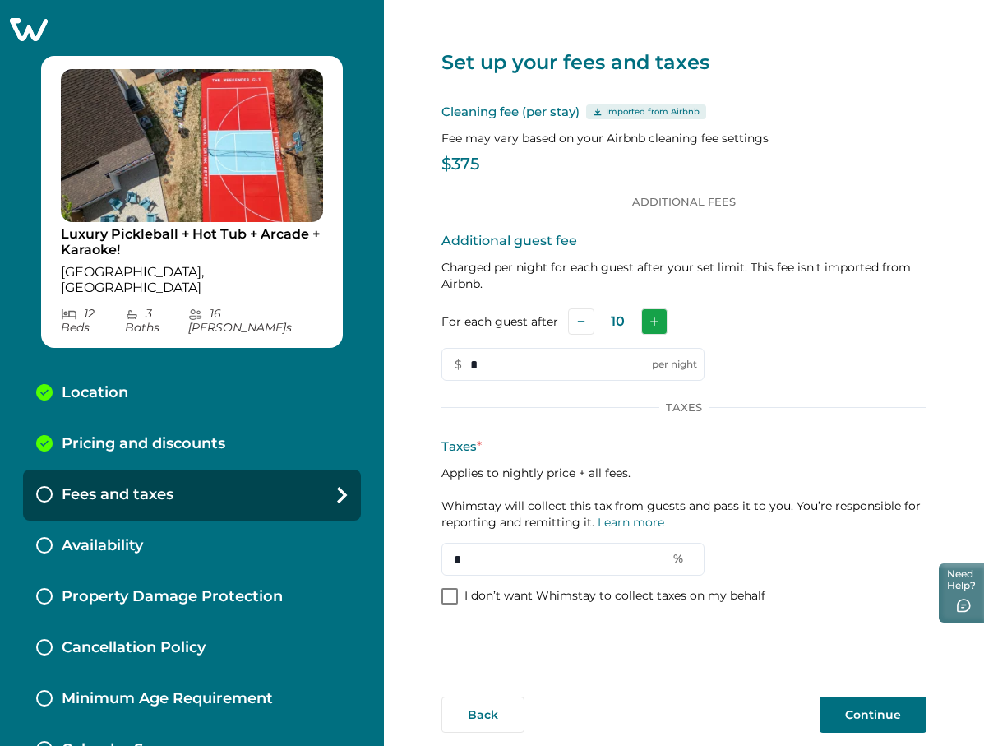
click at [646, 326] on button "Add" at bounding box center [654, 321] width 26 height 26
click at [646, 326] on button "Add" at bounding box center [653, 321] width 26 height 26
click at [646, 326] on button "Add" at bounding box center [654, 321] width 26 height 26
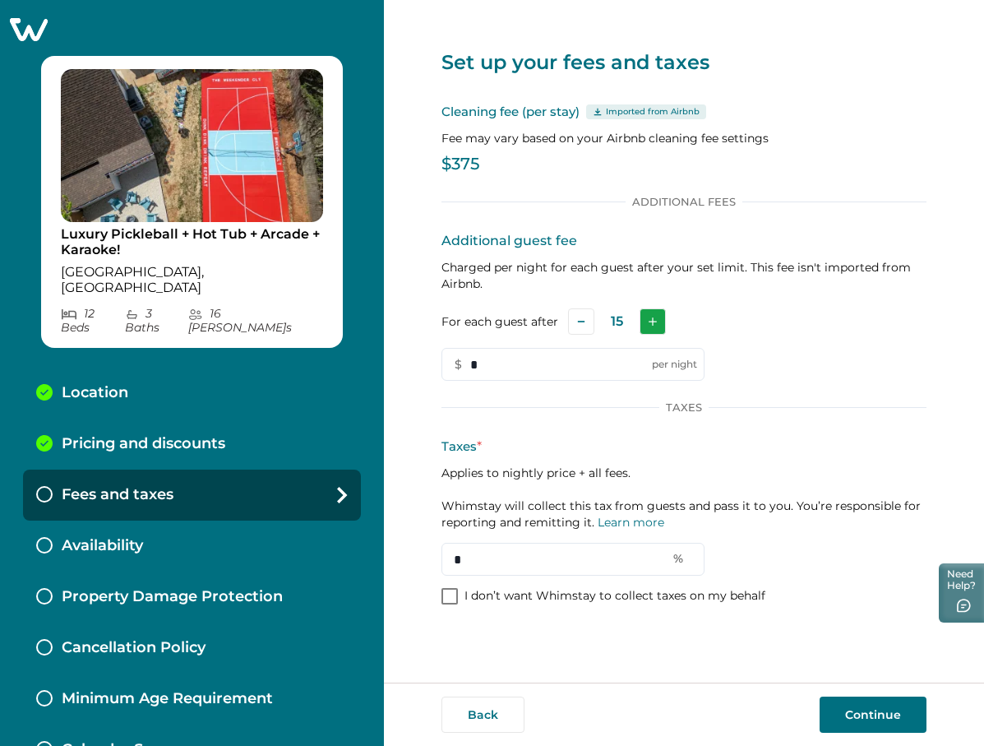
click at [646, 326] on button "Add" at bounding box center [653, 321] width 26 height 26
click at [578, 358] on input "*" at bounding box center [572, 364] width 263 height 33
click at [694, 332] on div "For each guest after 16" at bounding box center [683, 321] width 485 height 26
click at [606, 359] on input "***" at bounding box center [572, 364] width 263 height 33
type input "*"
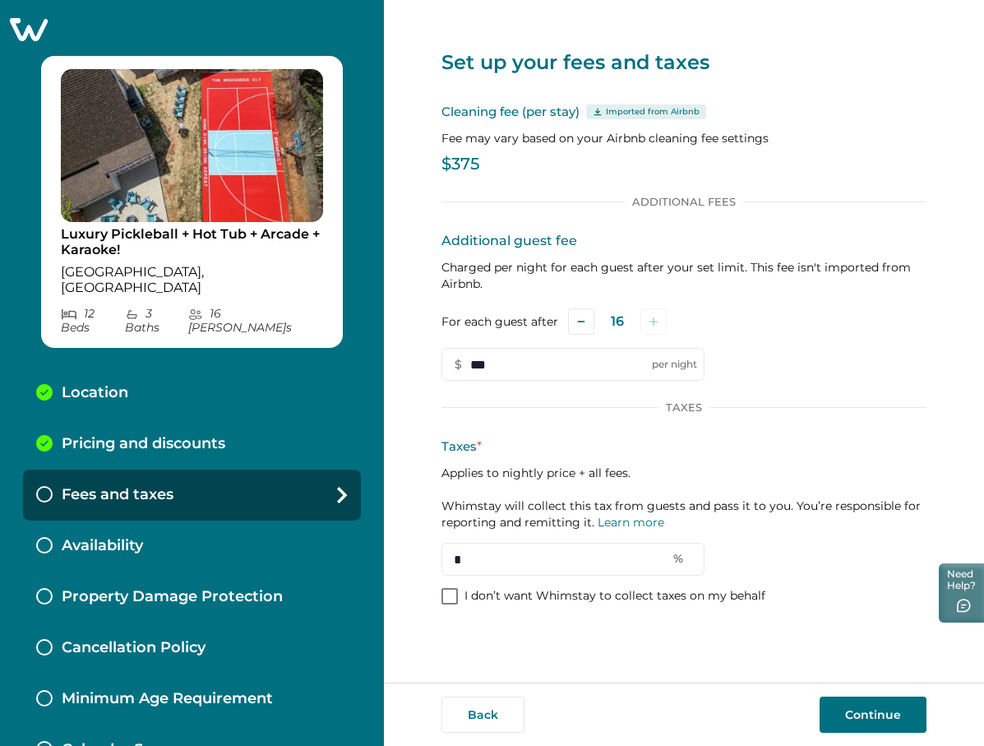
click at [794, 325] on div "For each guest after 16" at bounding box center [683, 321] width 485 height 26
click at [588, 367] on input "***" at bounding box center [572, 364] width 263 height 33
type input "*"
type input "*****"
click at [815, 347] on div "Additional guest fee Charged per night for each guest after your set limit. Thi…" at bounding box center [683, 306] width 485 height 150
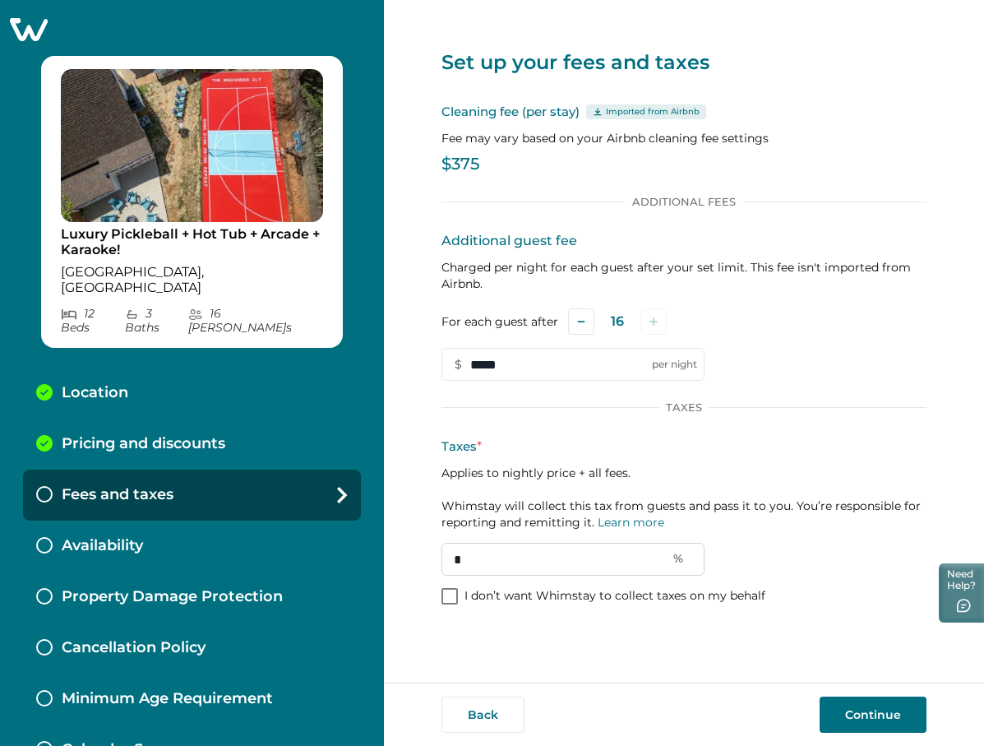
click at [511, 552] on input "*" at bounding box center [572, 559] width 263 height 33
click at [676, 561] on input "*" at bounding box center [572, 559] width 263 height 33
click at [551, 560] on input "*" at bounding box center [572, 559] width 263 height 33
click at [469, 449] on p "Taxes *" at bounding box center [683, 446] width 485 height 20
click at [602, 589] on p "I don’t want Whimstay to collect taxes on my behalf" at bounding box center [614, 596] width 301 height 16
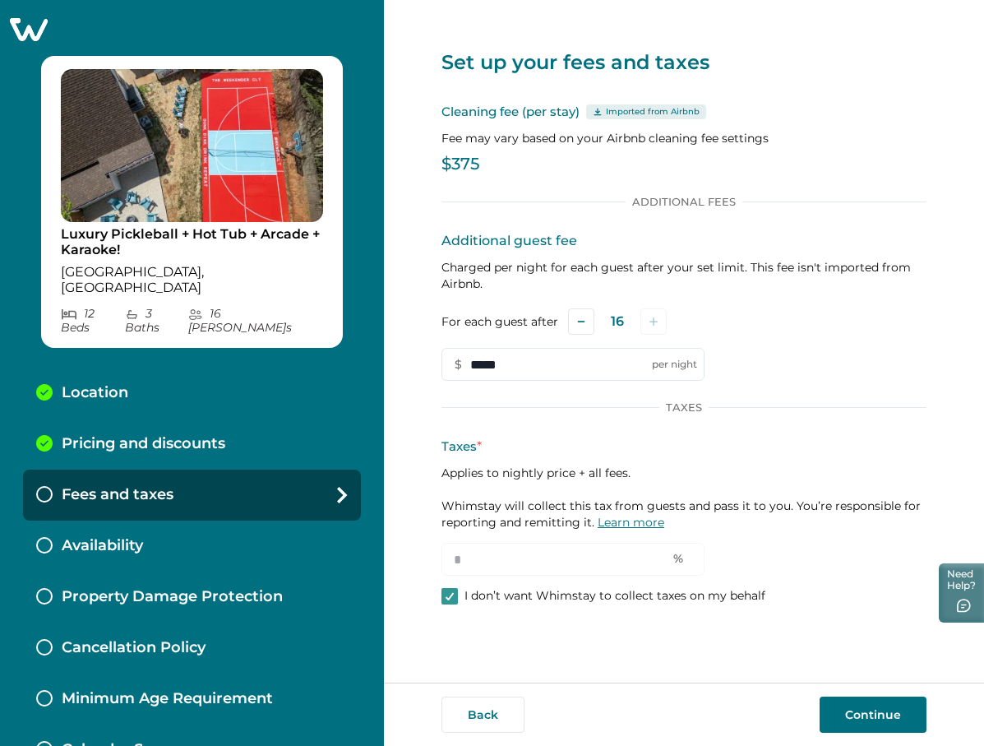
click at [606, 523] on link "Learn more" at bounding box center [631, 522] width 67 height 15
click at [52, 33] on div at bounding box center [192, 29] width 384 height 23
click at [27, 27] on icon at bounding box center [29, 29] width 38 height 23
